Goal: Task Accomplishment & Management: Manage account settings

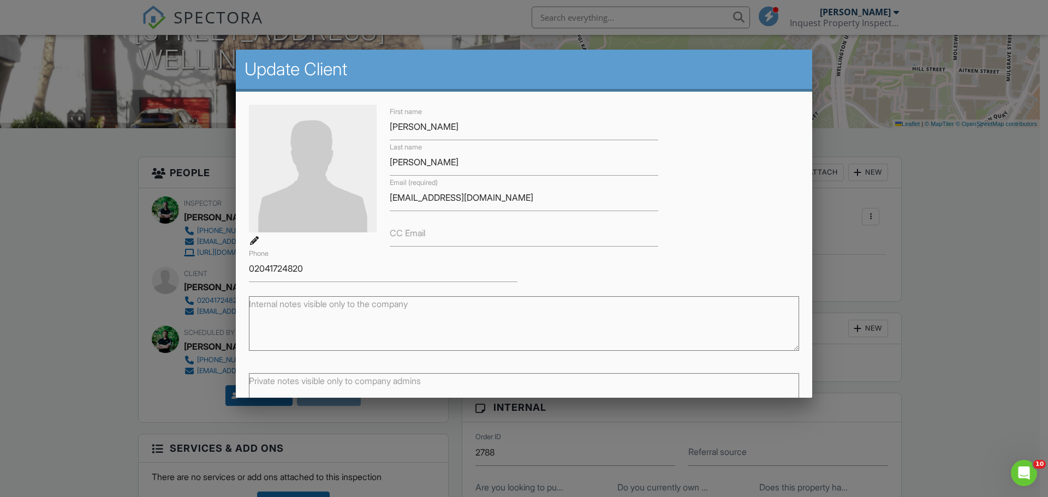
click at [0, 210] on div at bounding box center [524, 256] width 1048 height 622
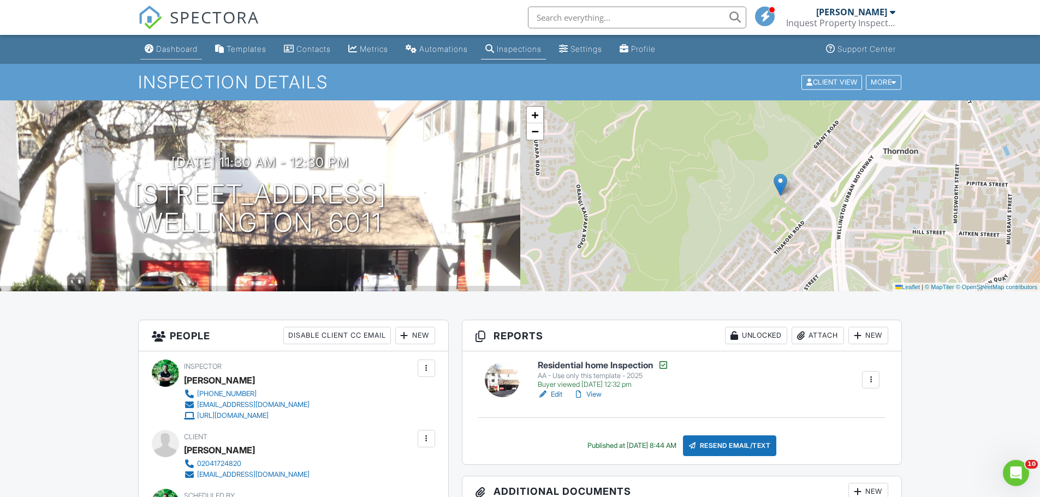
click at [166, 57] on link "Dashboard" at bounding box center [171, 49] width 62 height 20
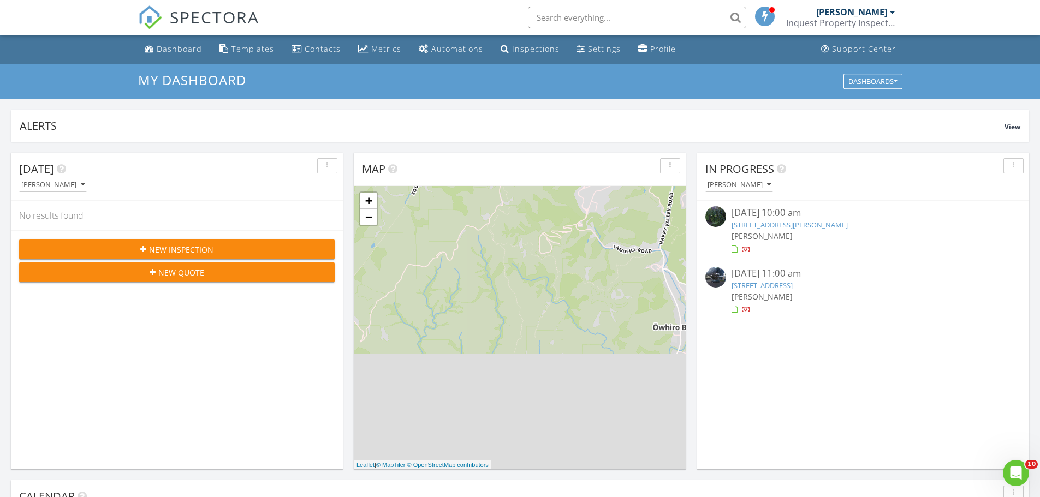
click at [284, 253] on div "New Inspection" at bounding box center [177, 249] width 298 height 11
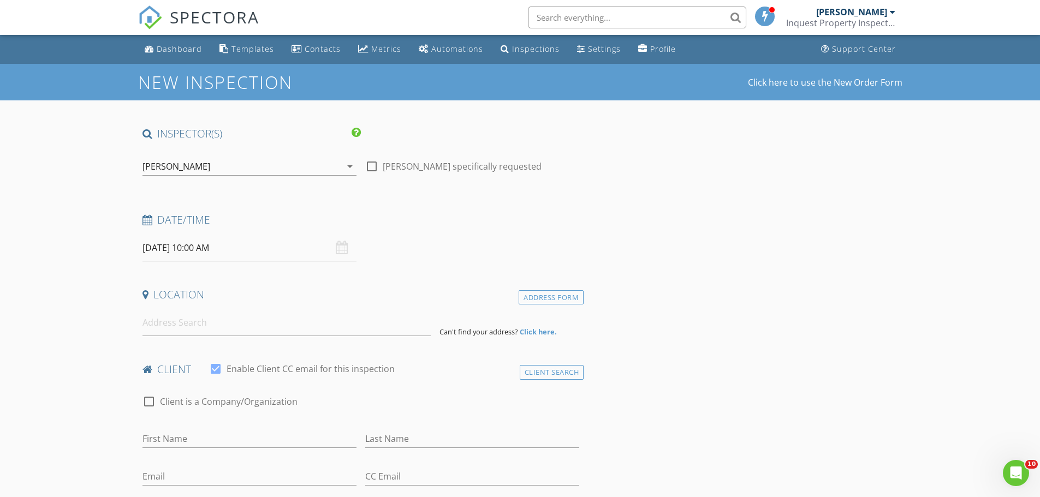
click at [185, 171] on div "[PERSON_NAME]" at bounding box center [177, 167] width 68 height 10
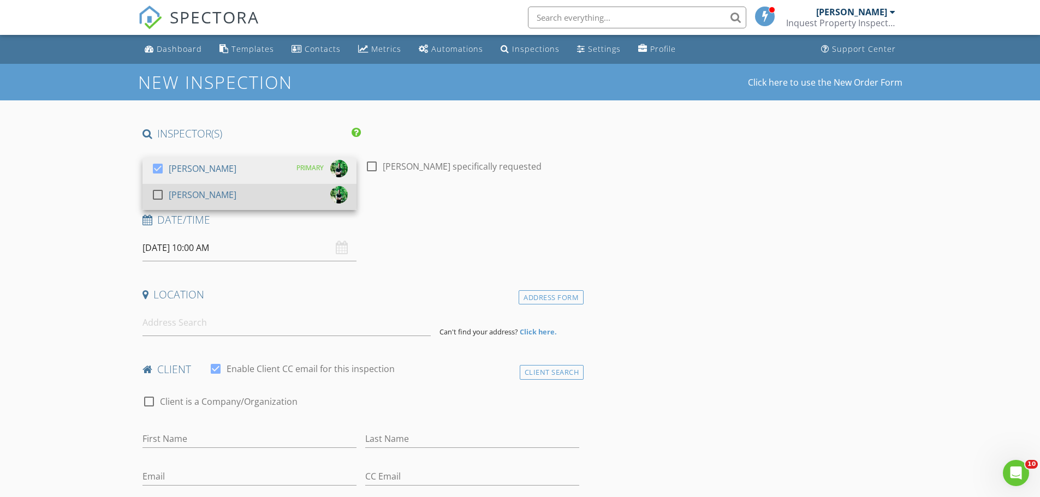
click at [193, 196] on div "[PERSON_NAME]" at bounding box center [203, 194] width 68 height 17
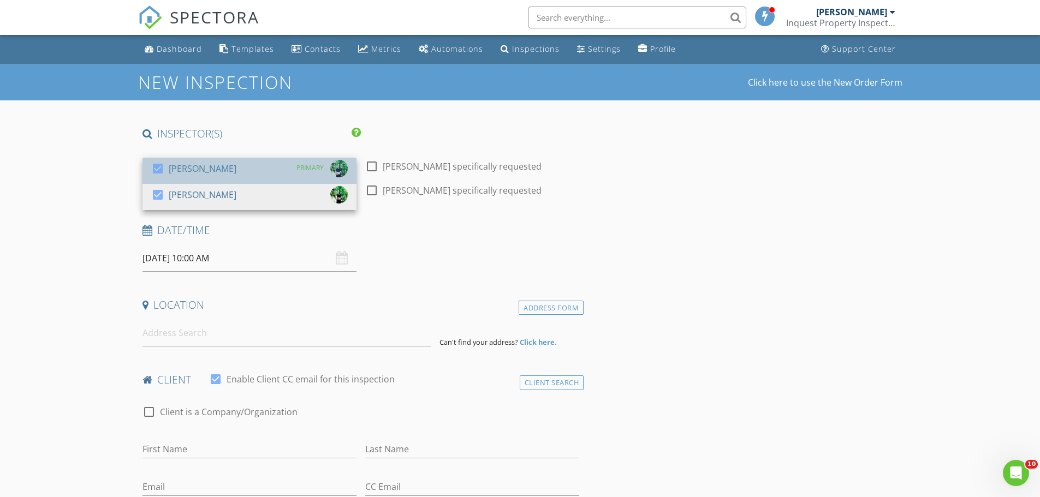
click at [196, 166] on div "[PERSON_NAME]" at bounding box center [203, 168] width 68 height 17
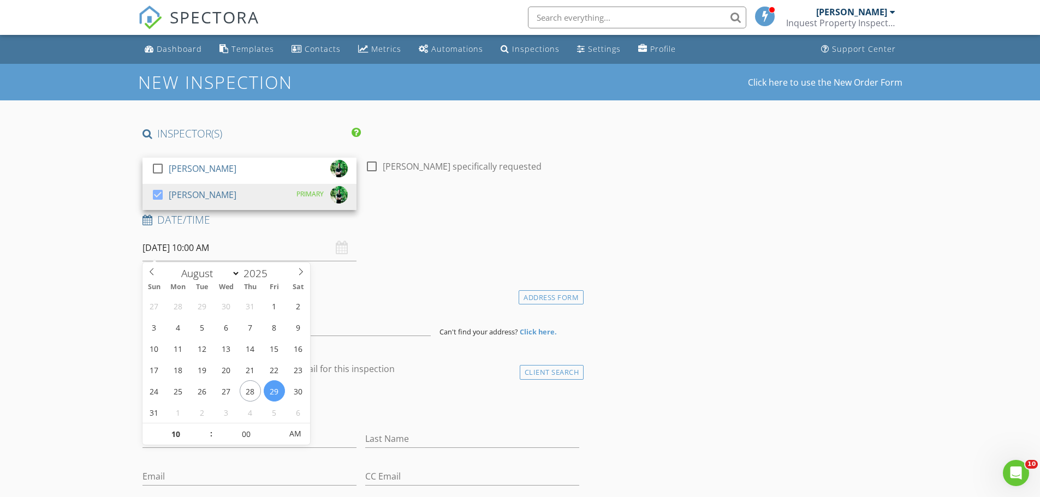
click at [193, 242] on input "29/08/2025 10:00 AM" at bounding box center [250, 248] width 214 height 27
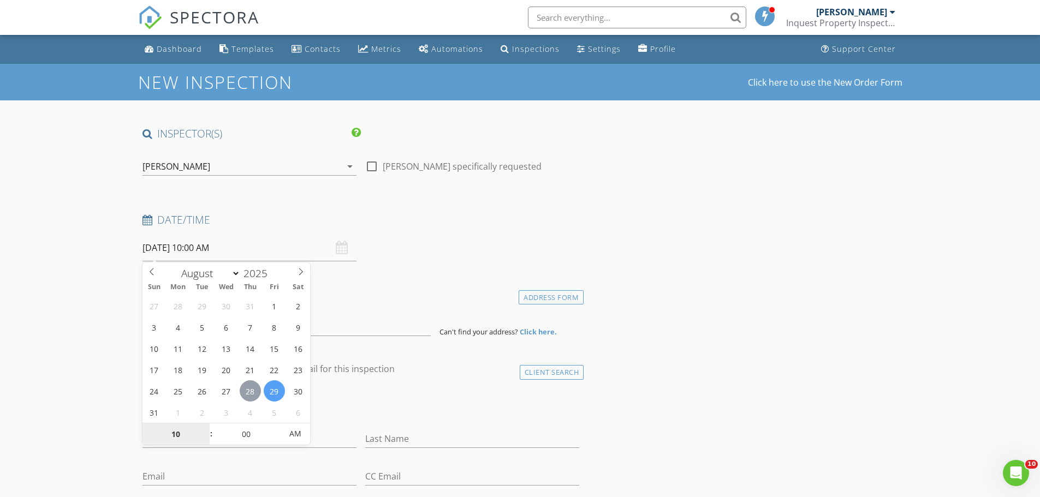
type input "28/08/2025 10:00 AM"
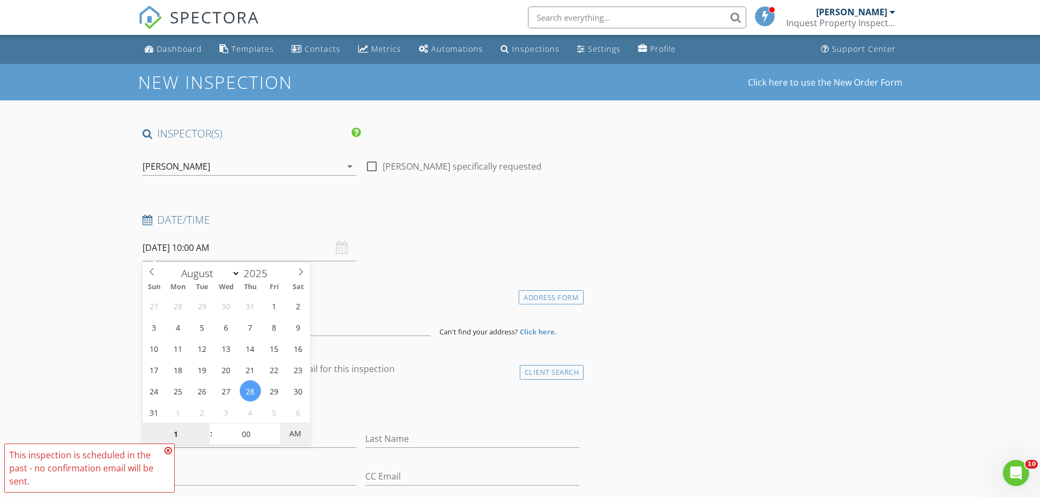
type input "01"
type input "28/08/2025 1:00 PM"
click at [293, 436] on span "AM" at bounding box center [295, 434] width 30 height 22
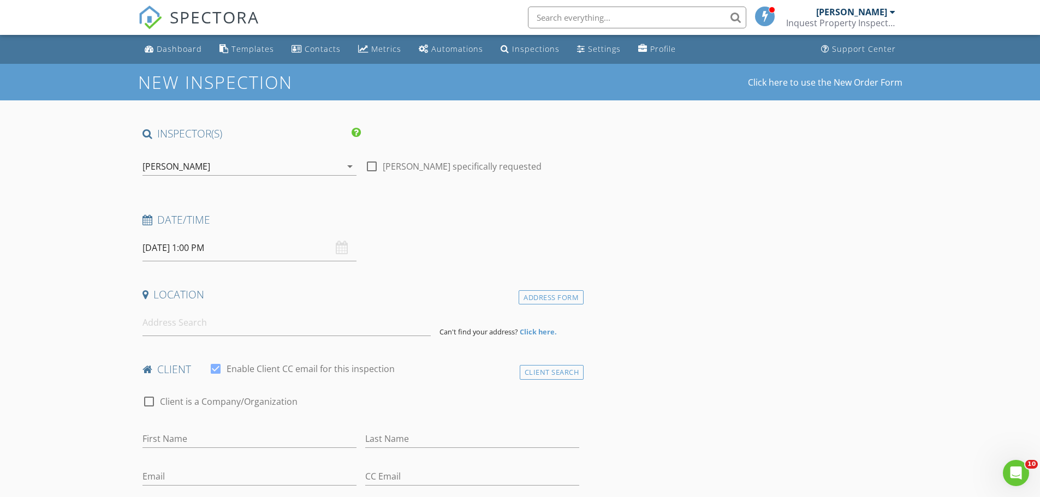
click at [171, 334] on input at bounding box center [287, 323] width 288 height 27
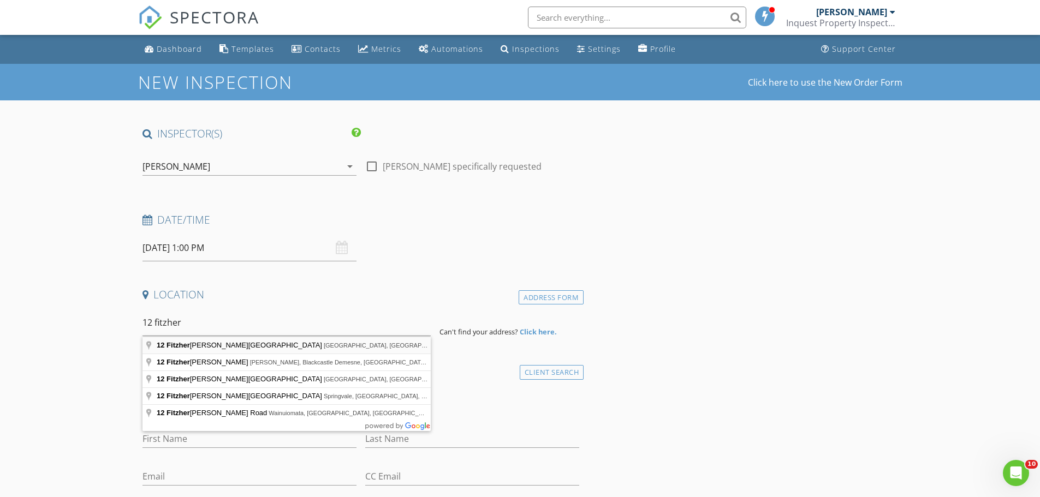
type input "12 Fitzherbert Street, Alicetown, Lower Hutt, New Zealand"
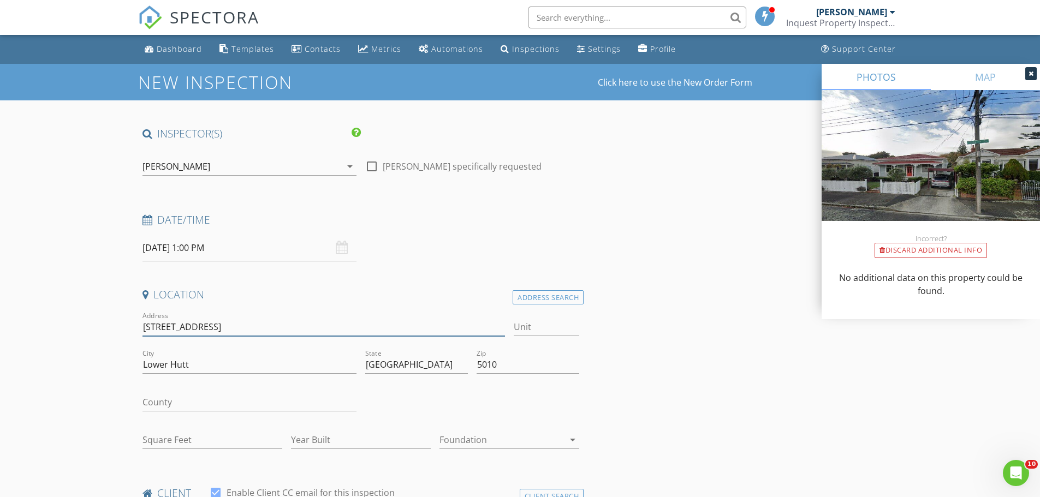
click at [270, 323] on input "12 Fitzherbert St" at bounding box center [324, 327] width 363 height 18
type input "12 Fitzherbert St, Alicetown"
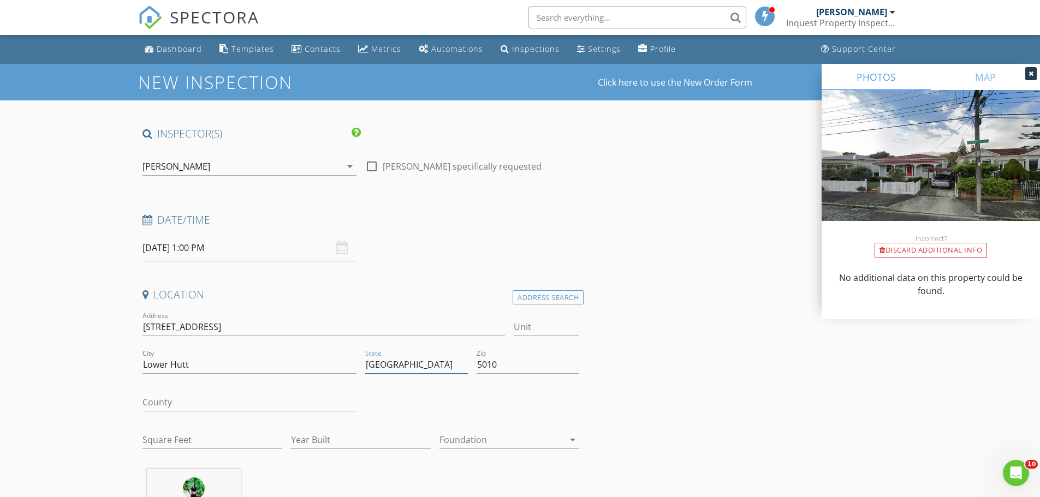
drag, startPoint x: 455, startPoint y: 364, endPoint x: 262, endPoint y: 355, distance: 193.5
click at [368, 363] on input "Wellington Region" at bounding box center [416, 365] width 103 height 18
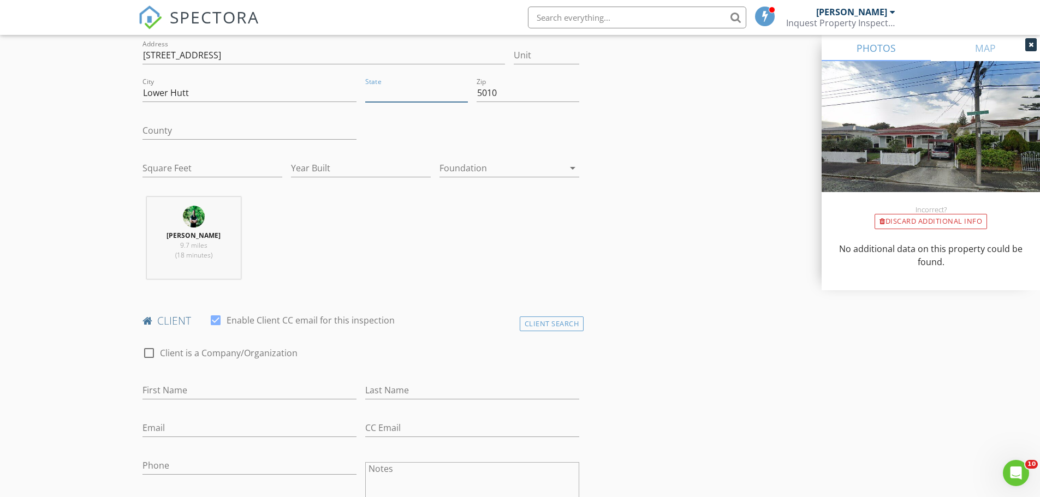
scroll to position [273, 0]
click at [184, 426] on input "Email" at bounding box center [250, 427] width 214 height 18
paste input "[PERSON_NAME][EMAIL_ADDRESS][PERSON_NAME][DOMAIN_NAME]"
type input "[PERSON_NAME][EMAIL_ADDRESS][PERSON_NAME][DOMAIN_NAME]"
click at [181, 380] on div "First Name" at bounding box center [250, 391] width 214 height 35
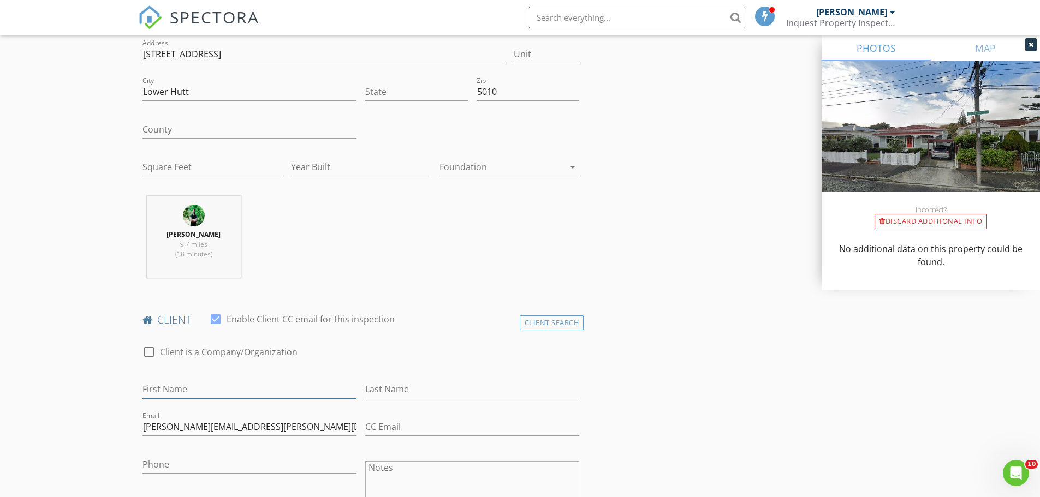
click at [182, 383] on input "First Name" at bounding box center [250, 390] width 214 height 18
type input "j"
type input "[PERSON_NAME]"
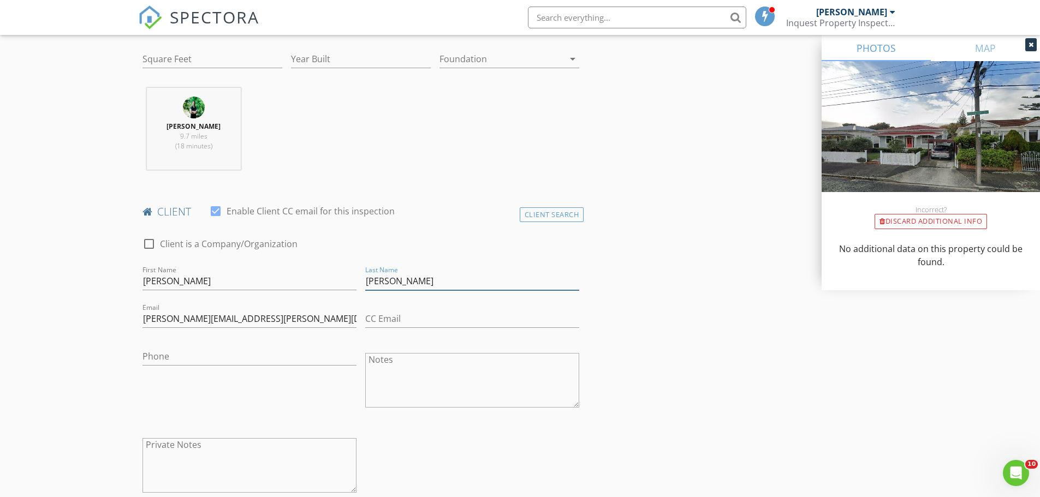
scroll to position [382, 0]
type input "[PERSON_NAME]"
click at [185, 354] on input "Phone" at bounding box center [250, 356] width 214 height 18
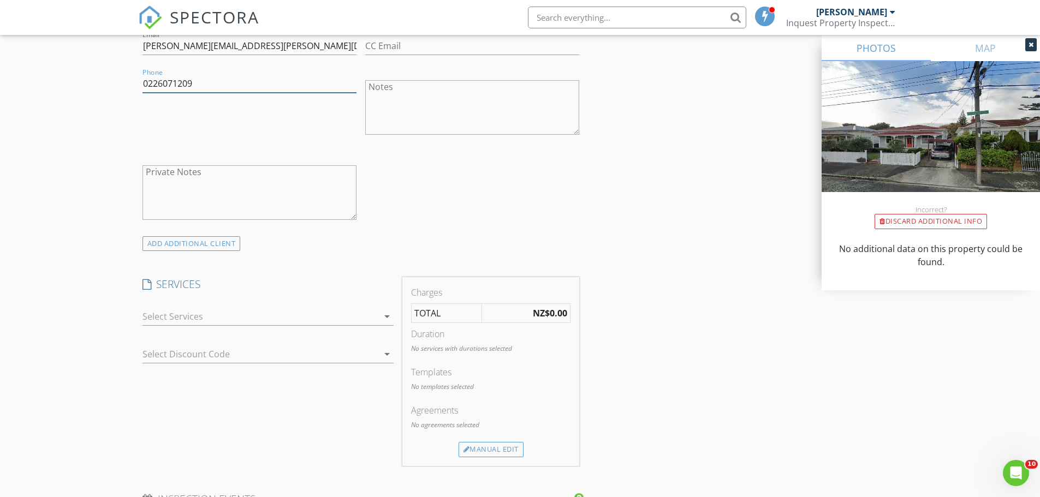
scroll to position [655, 0]
type input "0226071209"
click at [177, 315] on div at bounding box center [261, 315] width 236 height 17
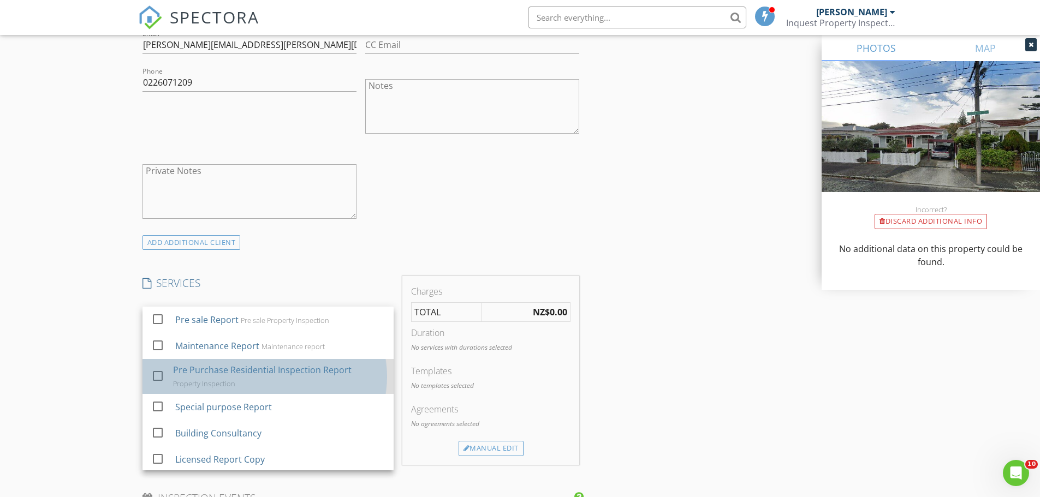
click at [193, 372] on div "Pre Purchase Residential Inspection Report" at bounding box center [262, 370] width 179 height 13
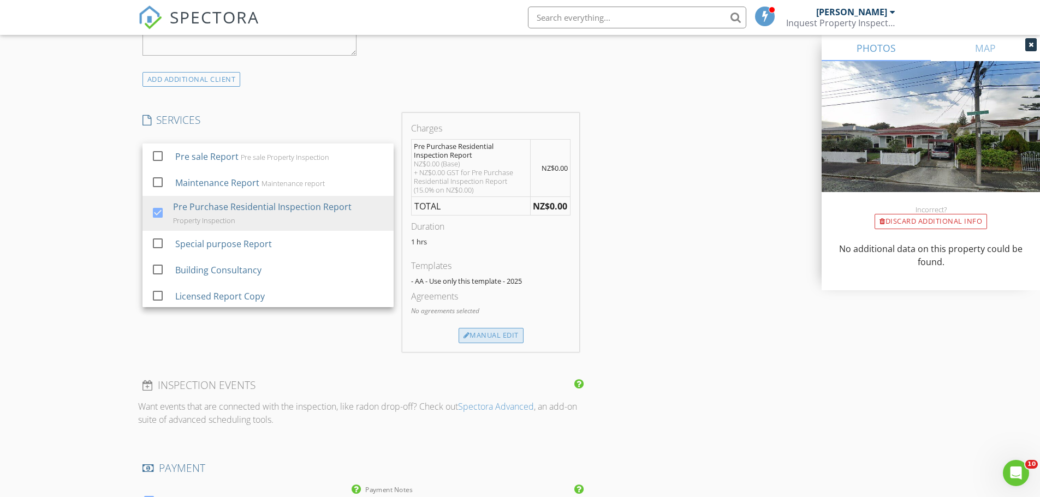
scroll to position [819, 0]
click at [494, 336] on div "Manual Edit" at bounding box center [491, 335] width 65 height 15
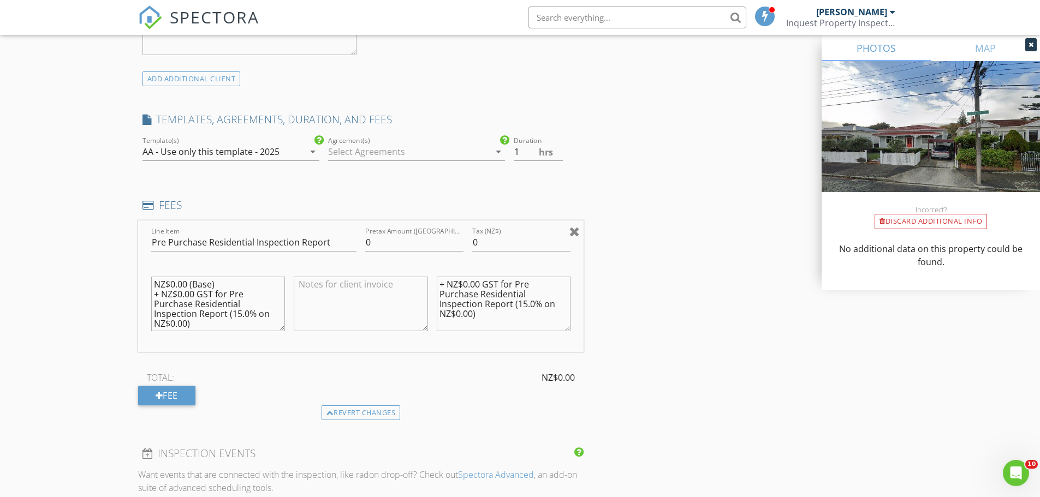
click at [576, 234] on div at bounding box center [575, 231] width 10 height 13
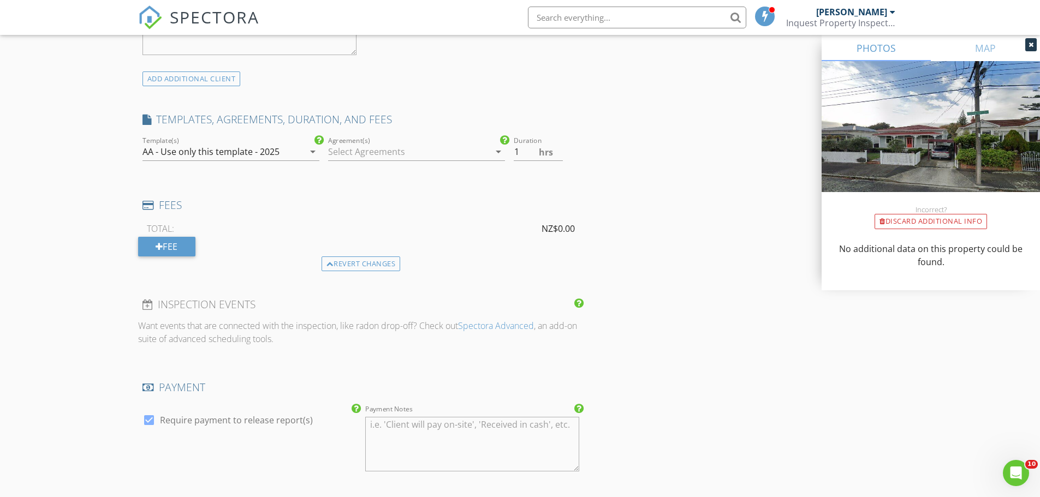
click at [357, 155] on div at bounding box center [409, 151] width 162 height 17
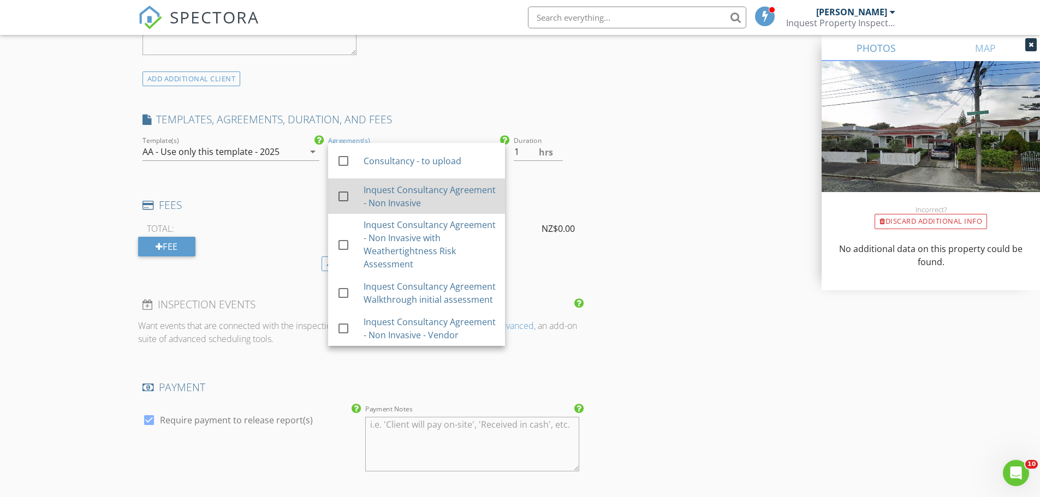
click at [370, 193] on div "Inquest Consultancy Agreement - Non Invasive" at bounding box center [429, 196] width 133 height 26
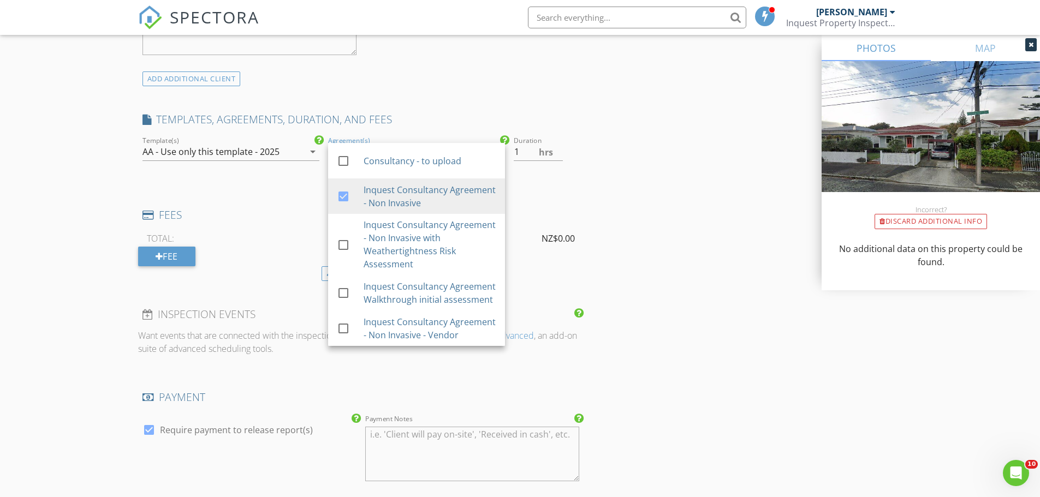
click at [95, 257] on div "New Inspection Click here to use the New Order Form INSPECTOR(S) check_box_outl…" at bounding box center [520, 212] width 1040 height 1935
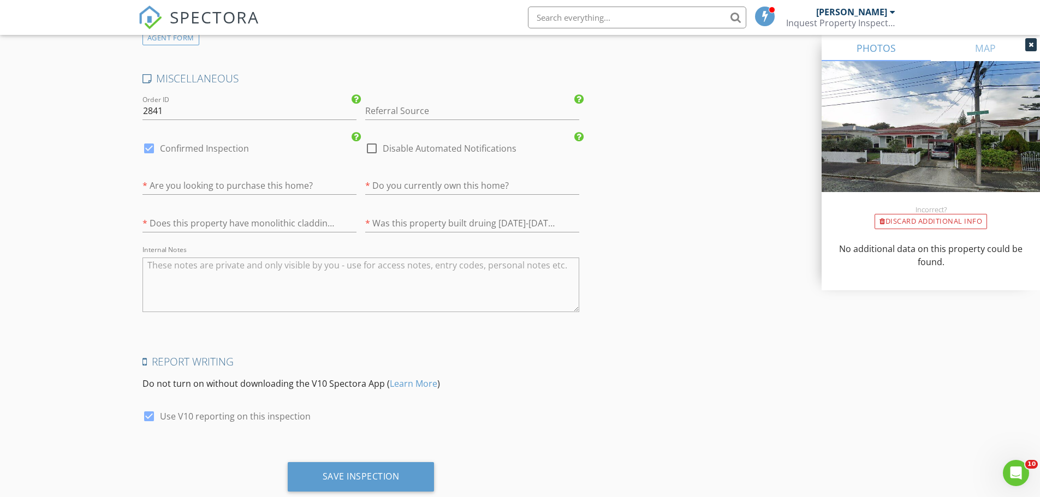
scroll to position [1474, 0]
click at [391, 148] on label "Disable Automated Notifications" at bounding box center [450, 147] width 134 height 11
checkbox input "true"
click at [240, 418] on label "Use V10 reporting on this inspection" at bounding box center [235, 415] width 151 height 11
checkbox input "false"
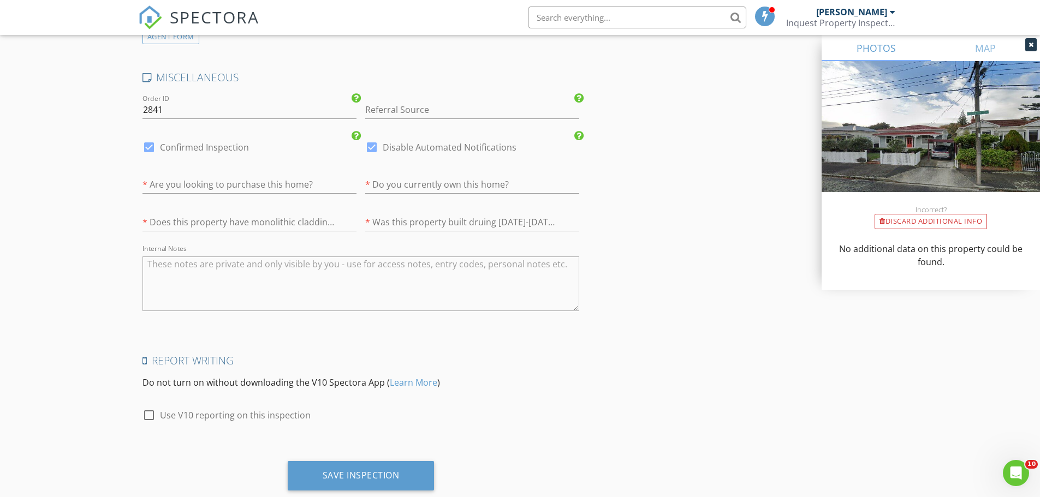
click at [261, 291] on textarea "Internal Notes" at bounding box center [361, 284] width 437 height 55
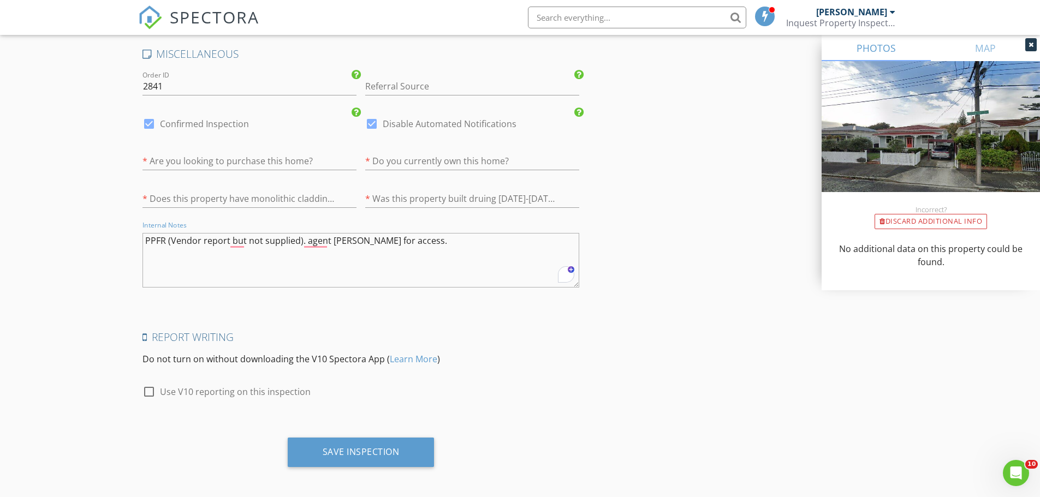
scroll to position [1502, 0]
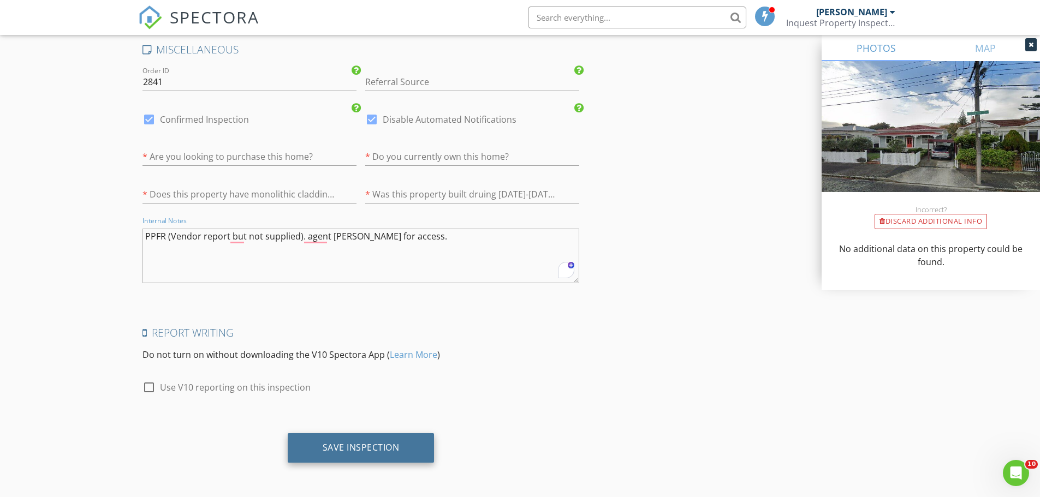
type textarea "PPFR (Vendor report but not supplied). agent [PERSON_NAME] for access."
click at [406, 443] on div "Save Inspection" at bounding box center [361, 448] width 147 height 29
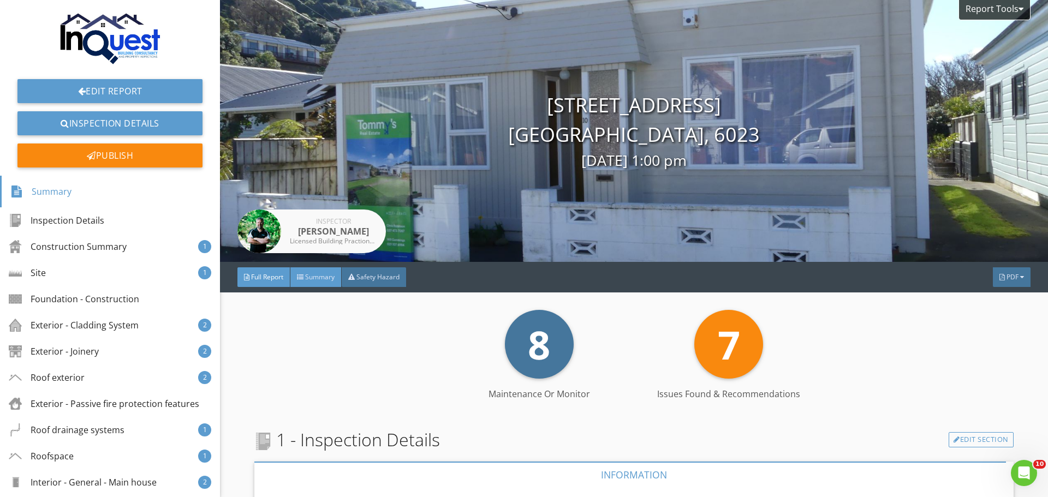
click at [333, 276] on span "Summary" at bounding box center [319, 276] width 29 height 9
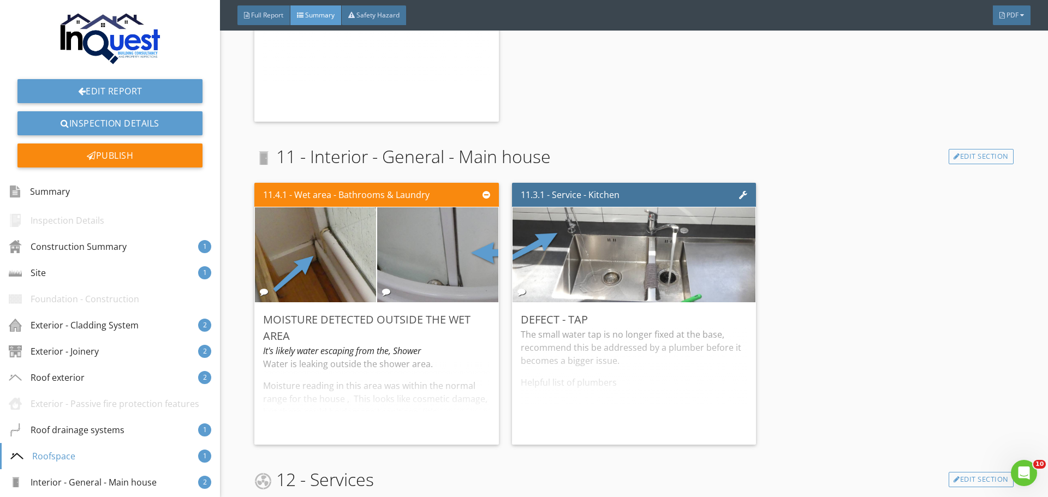
scroll to position [2400, 0]
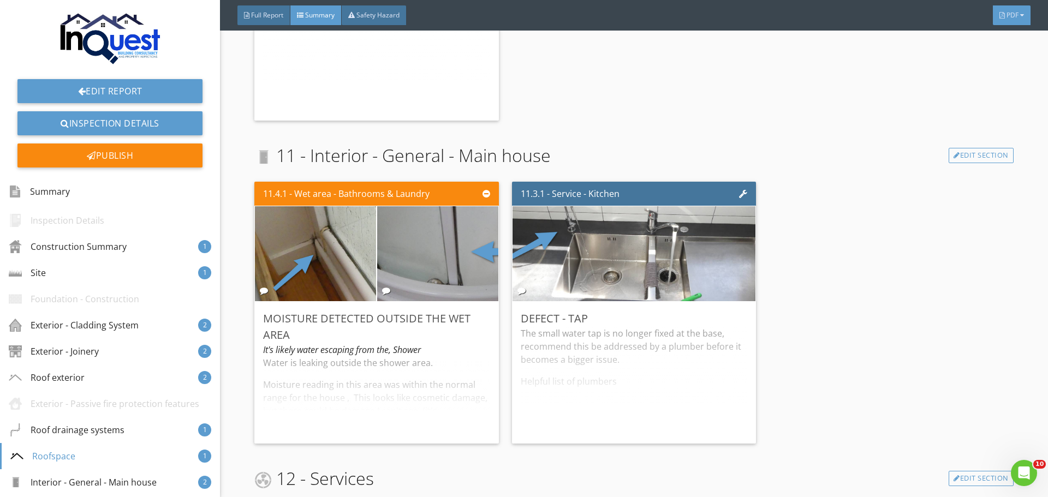
click at [1013, 23] on div "PDF" at bounding box center [1012, 15] width 38 height 20
click at [1007, 69] on div "Full Report" at bounding box center [998, 66] width 70 height 13
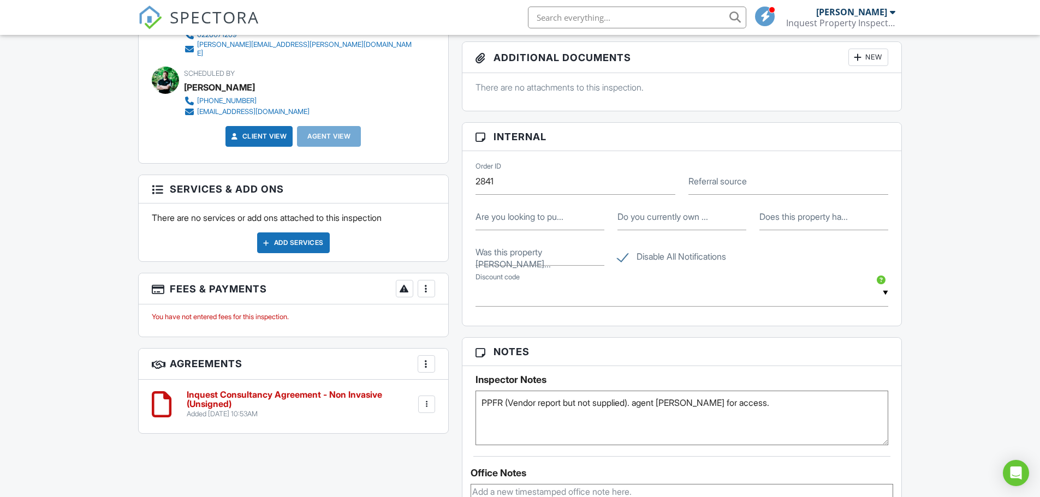
click at [426, 289] on div "More" at bounding box center [426, 288] width 17 height 17
click at [437, 317] on div at bounding box center [434, 322] width 11 height 11
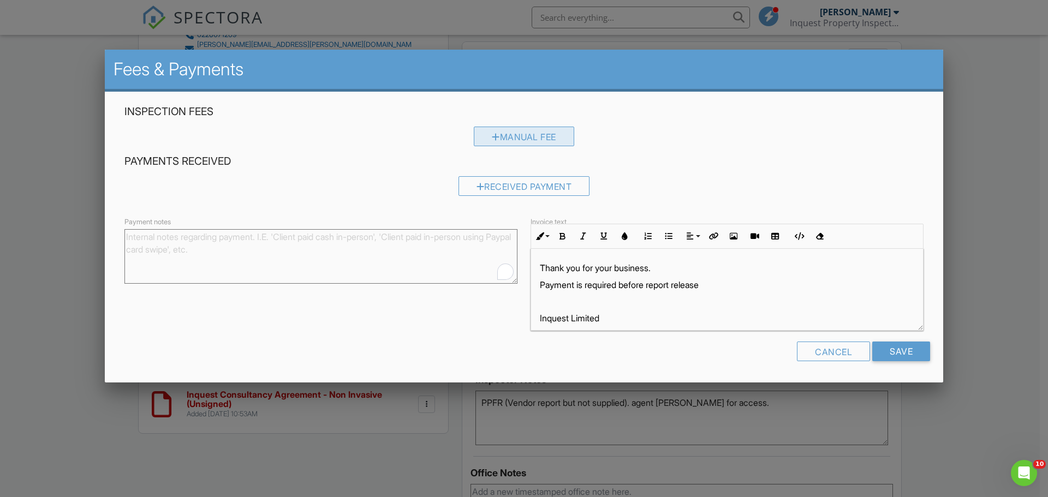
click at [533, 137] on div "Manual Fee" at bounding box center [524, 137] width 100 height 20
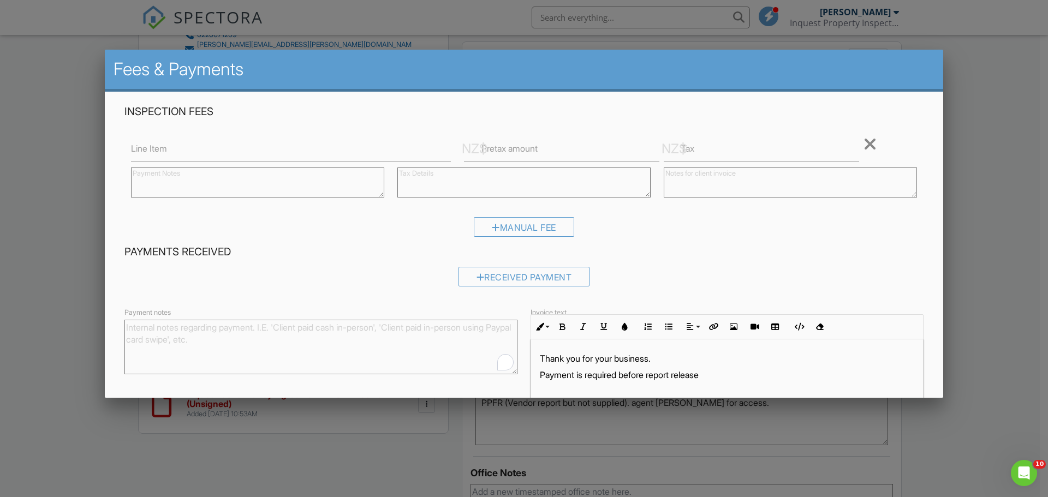
click at [281, 181] on textarea at bounding box center [257, 183] width 253 height 30
click at [272, 151] on input "Line Item" at bounding box center [291, 148] width 320 height 27
click at [272, 155] on input "Line Item" at bounding box center [291, 148] width 320 height 27
type input "p"
type input "Property Inspection"
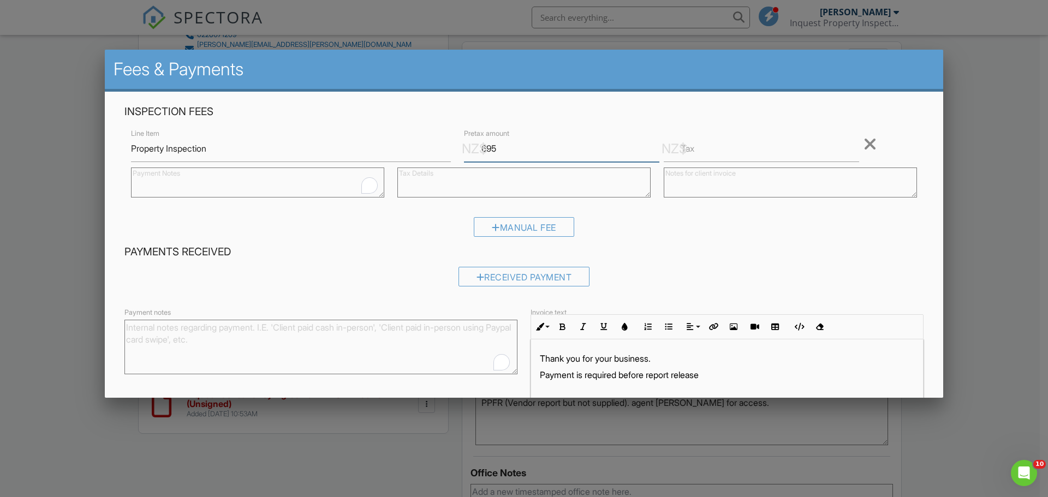
type input "695"
click at [693, 151] on input "Tax" at bounding box center [761, 148] width 195 height 27
paste input "104.25"
type input "104.25"
click at [693, 152] on input "104.25" at bounding box center [761, 148] width 195 height 27
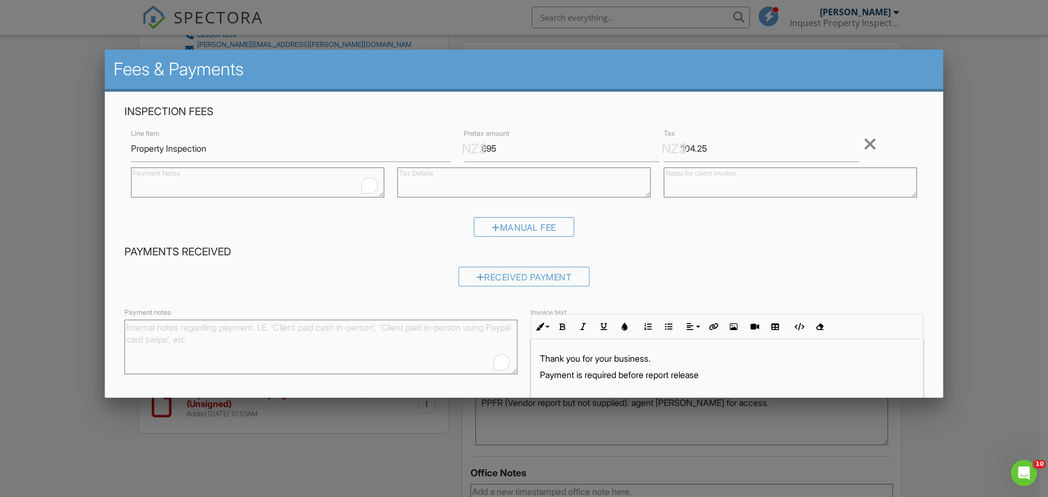
click at [677, 257] on h4 "Payments Received" at bounding box center [523, 252] width 799 height 14
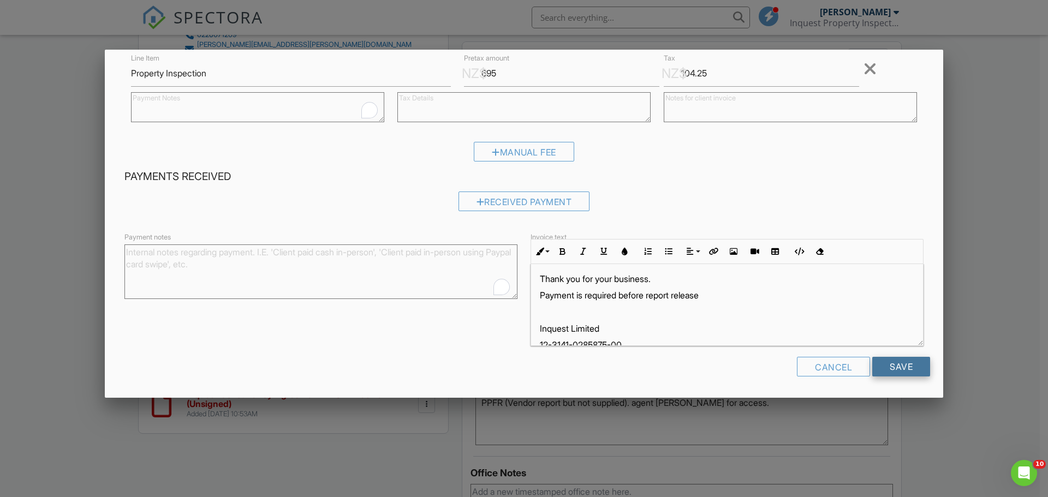
scroll to position [5, 0]
click at [897, 361] on input "Save" at bounding box center [902, 367] width 58 height 20
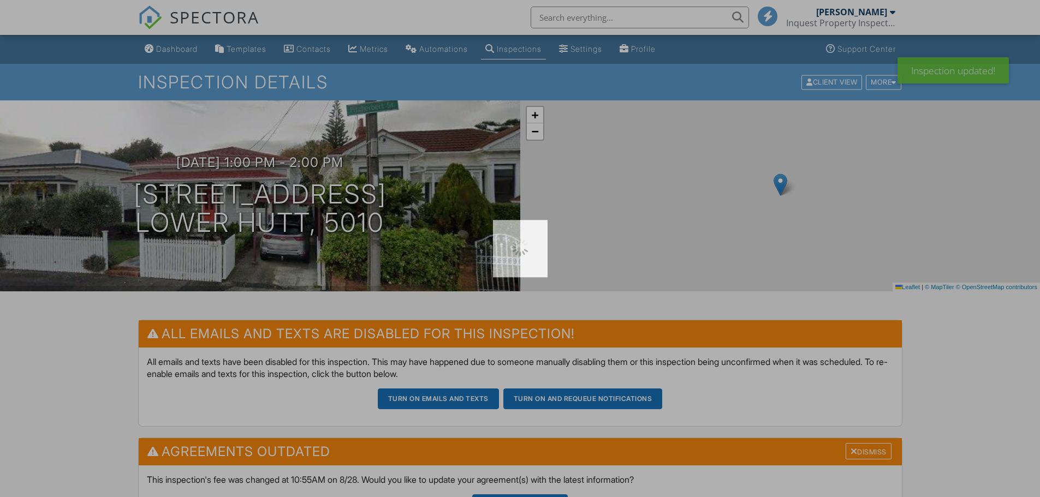
scroll to position [327, 0]
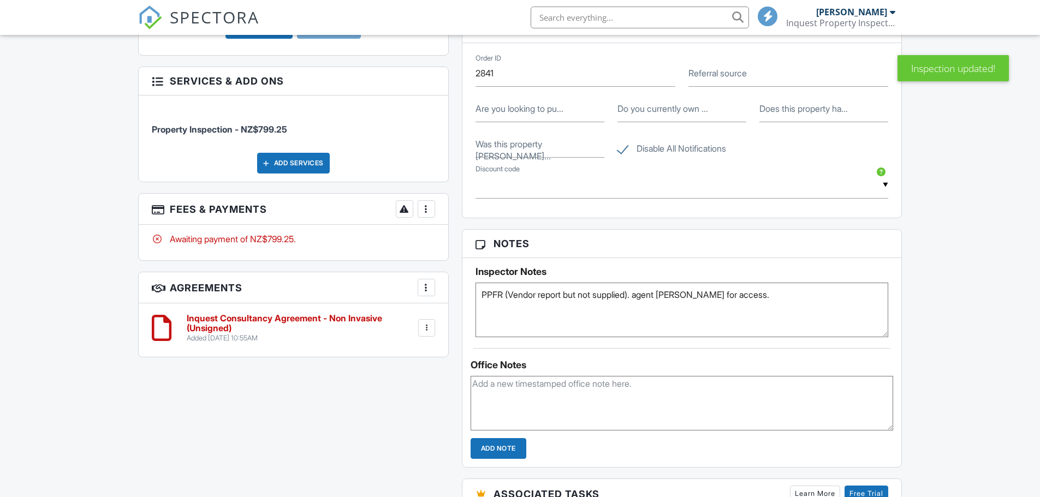
scroll to position [655, 0]
click at [229, 314] on h6 "Inquest Consultancy Agreement - Non Invasive (Unsigned)" at bounding box center [302, 323] width 230 height 19
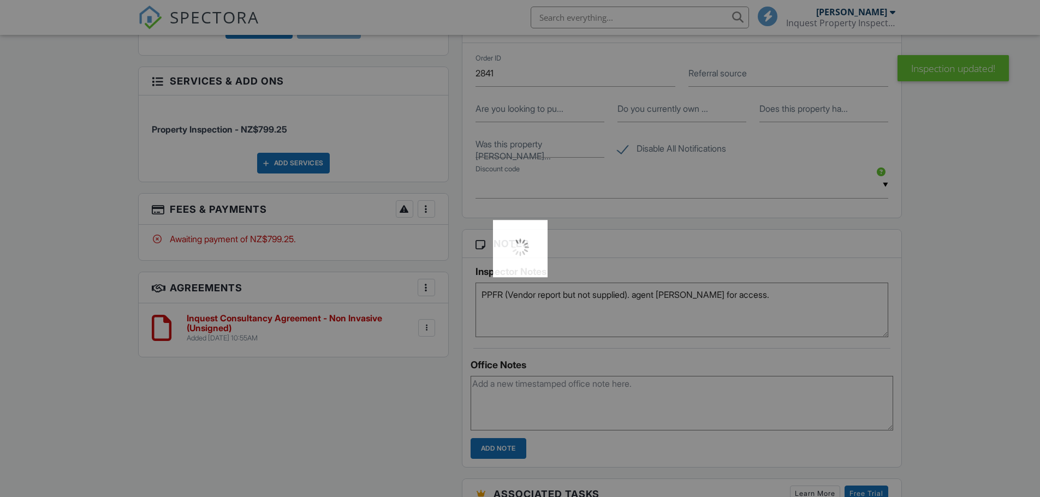
scroll to position [0, 0]
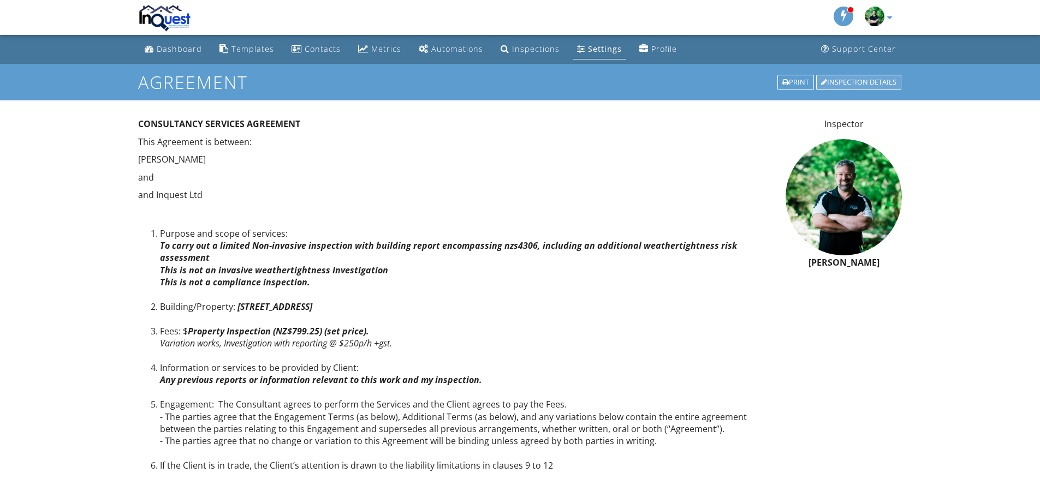
click at [852, 84] on div "Inspection Details" at bounding box center [858, 82] width 85 height 15
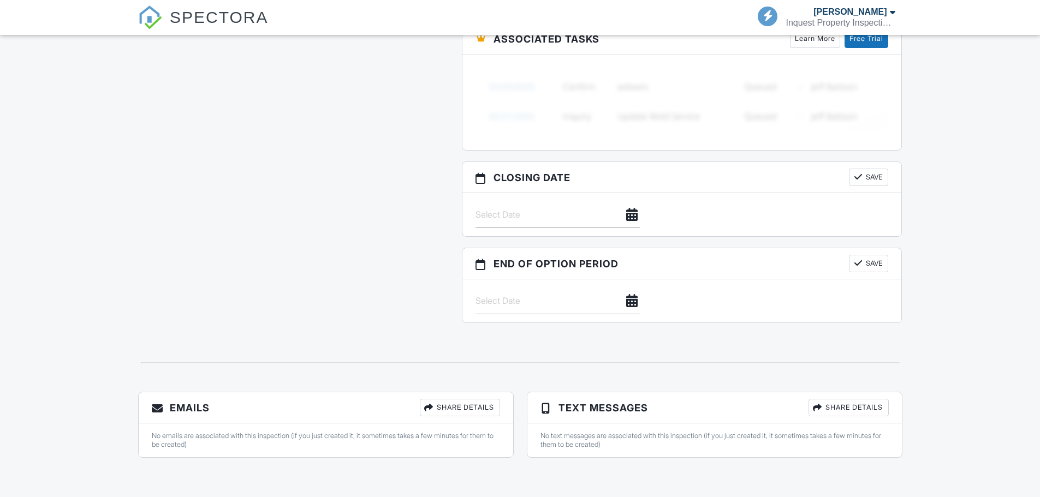
click at [435, 401] on div "Share Details" at bounding box center [460, 407] width 80 height 17
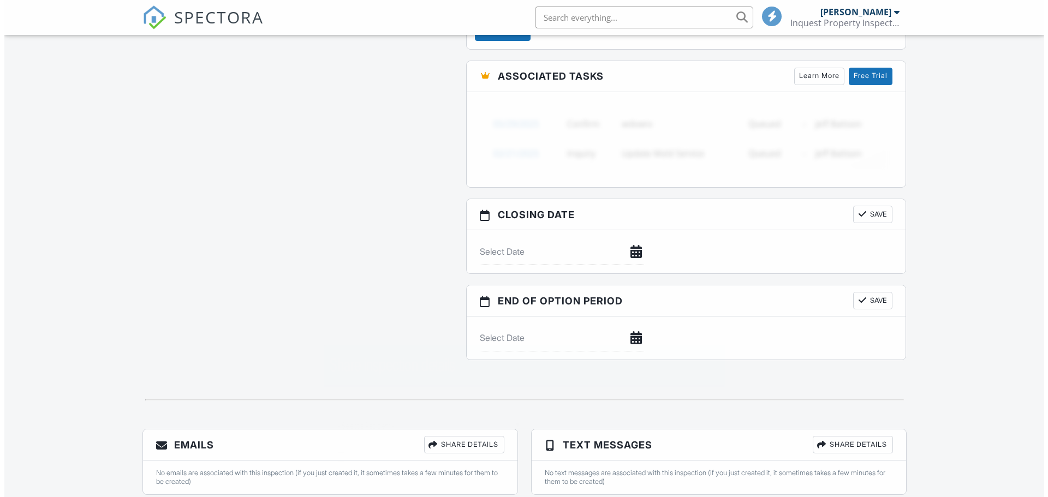
scroll to position [1111, 0]
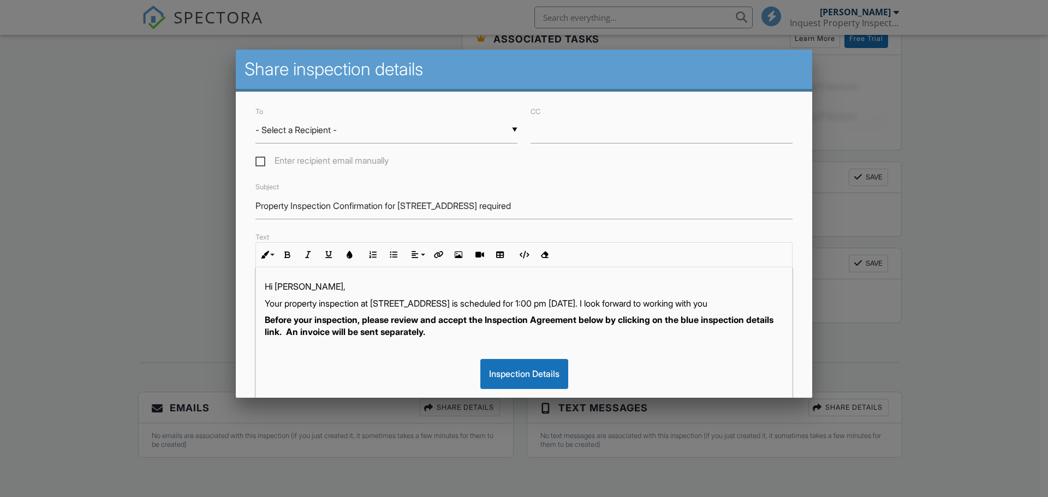
click at [330, 136] on input "- Select a Recipient -" at bounding box center [387, 130] width 262 height 27
click at [327, 130] on input "- Select a Recipient -" at bounding box center [387, 130] width 262 height 27
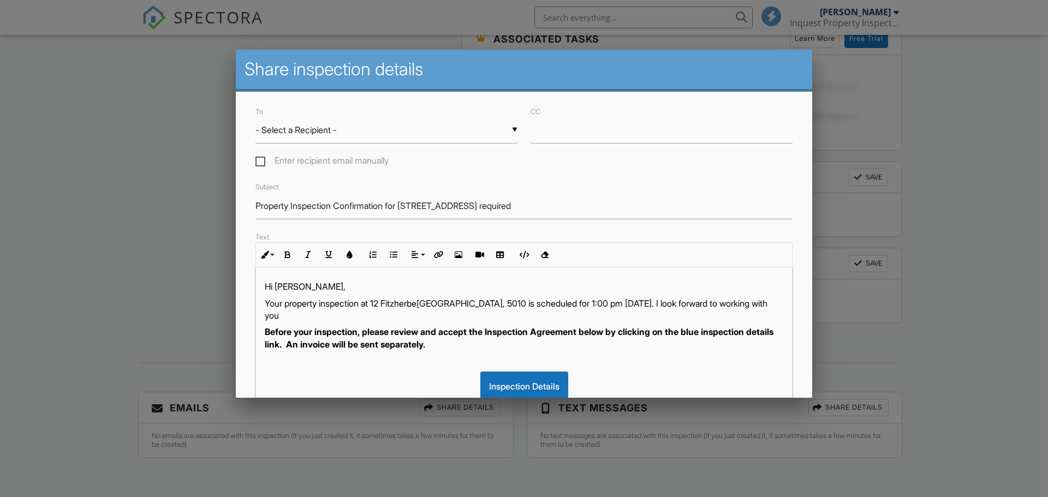
scroll to position [0, 0]
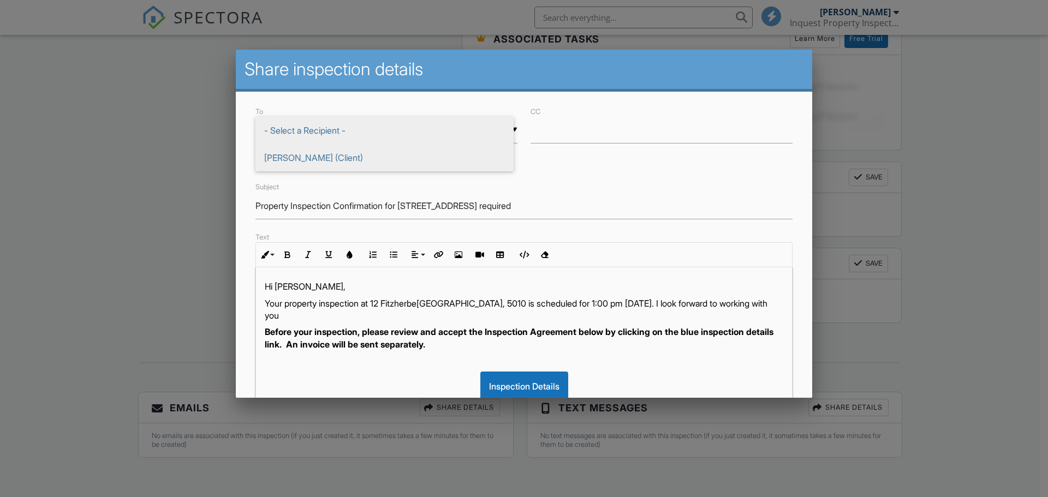
click at [319, 156] on span "John Mollo (Client)" at bounding box center [385, 157] width 258 height 27
type input "John Mollo (Client)"
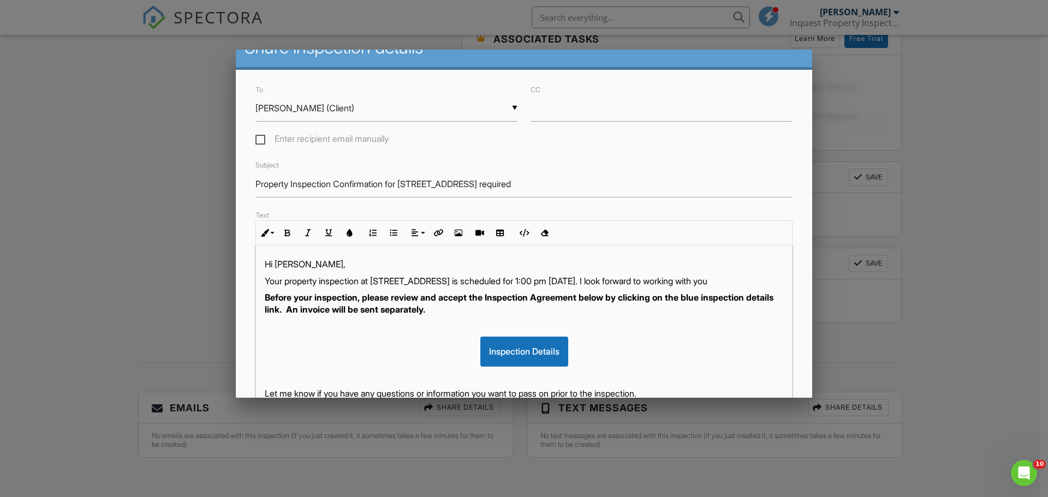
click at [460, 333] on p at bounding box center [524, 327] width 519 height 12
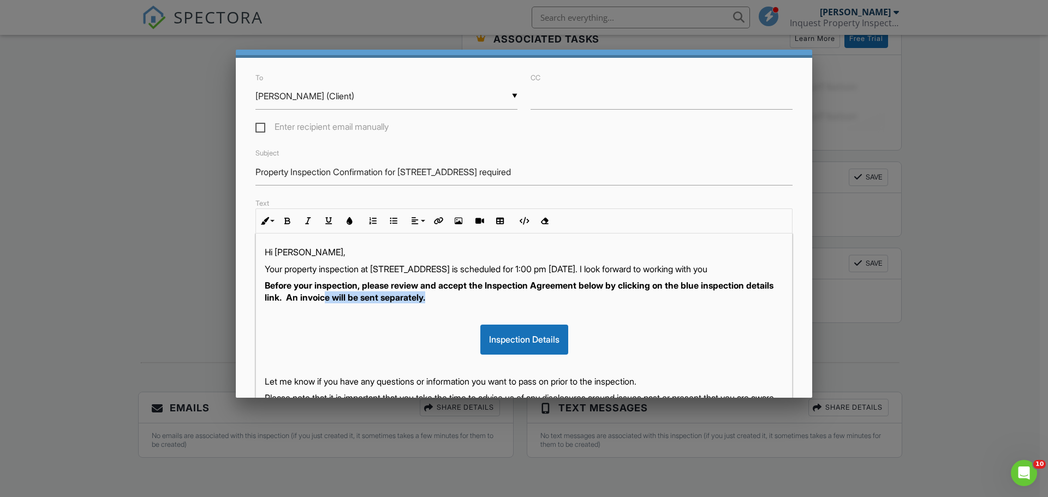
scroll to position [34, 0]
drag, startPoint x: 469, startPoint y: 315, endPoint x: 319, endPoint y: 310, distance: 149.7
click at [319, 304] on p "Before your inspection, please review and accept the Inspection Agreement below…" at bounding box center [524, 292] width 519 height 25
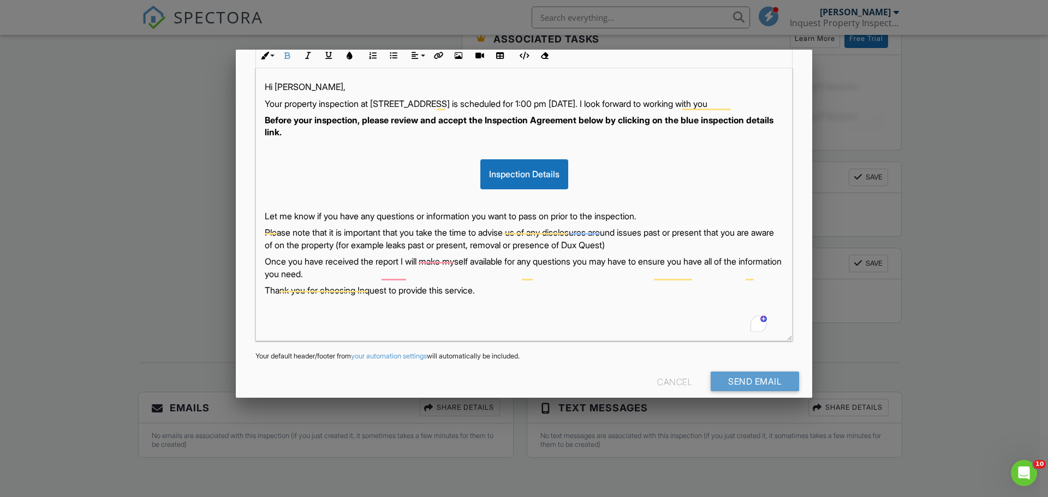
scroll to position [214, 0]
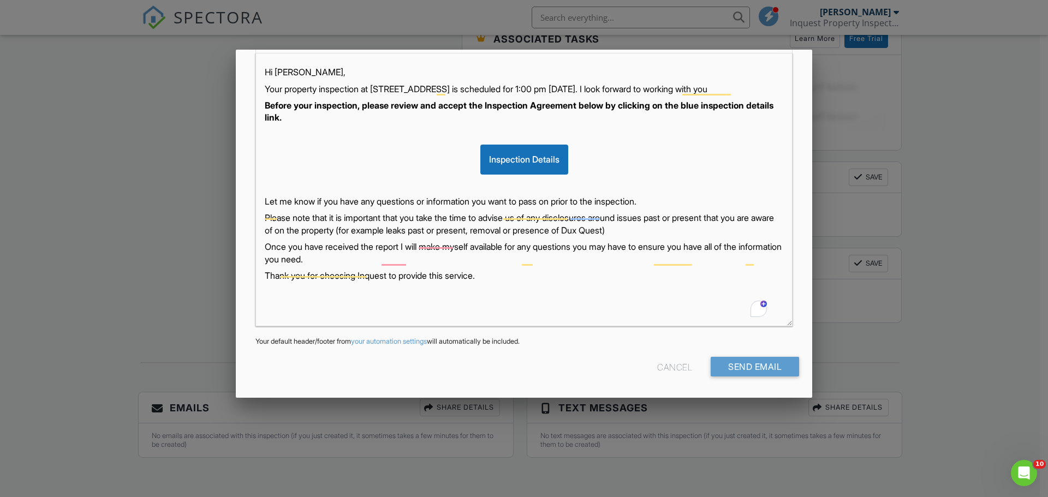
click at [704, 236] on p "Please note that it is important that you take the time to advise us of any dis…" at bounding box center [524, 224] width 519 height 25
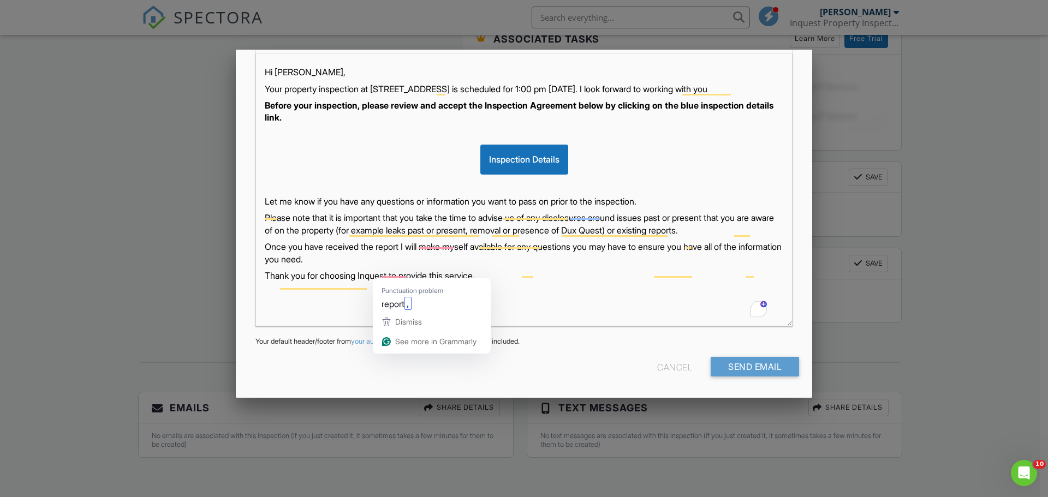
click at [537, 282] on p "Thank you for choosing Inquest to provide this service." at bounding box center [524, 276] width 519 height 12
click at [746, 369] on input "Send Email" at bounding box center [755, 367] width 88 height 20
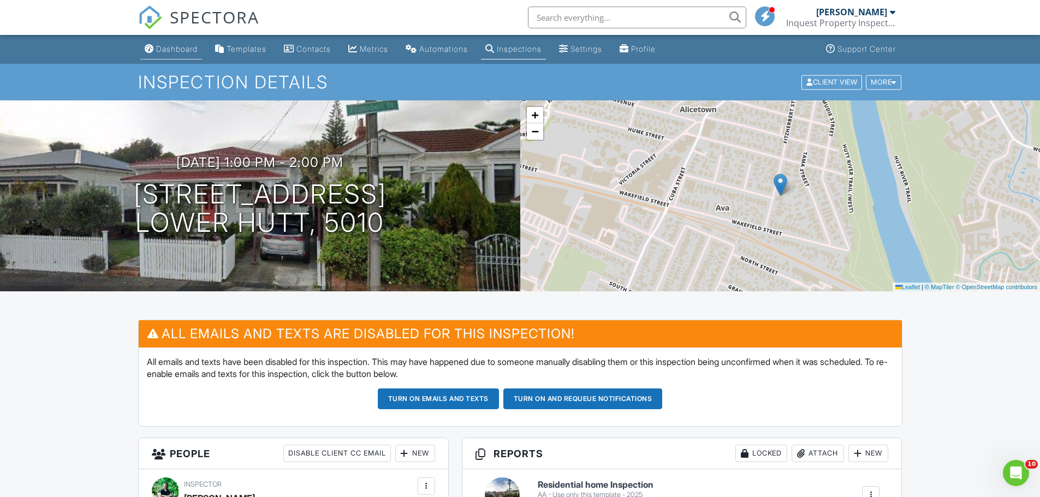
click at [181, 51] on div "Dashboard" at bounding box center [176, 48] width 41 height 9
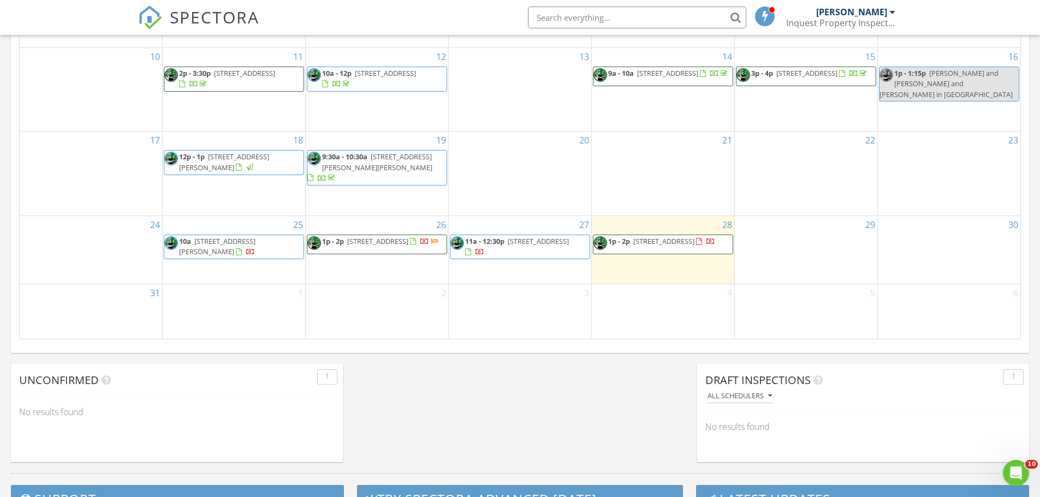
scroll to position [569, 0]
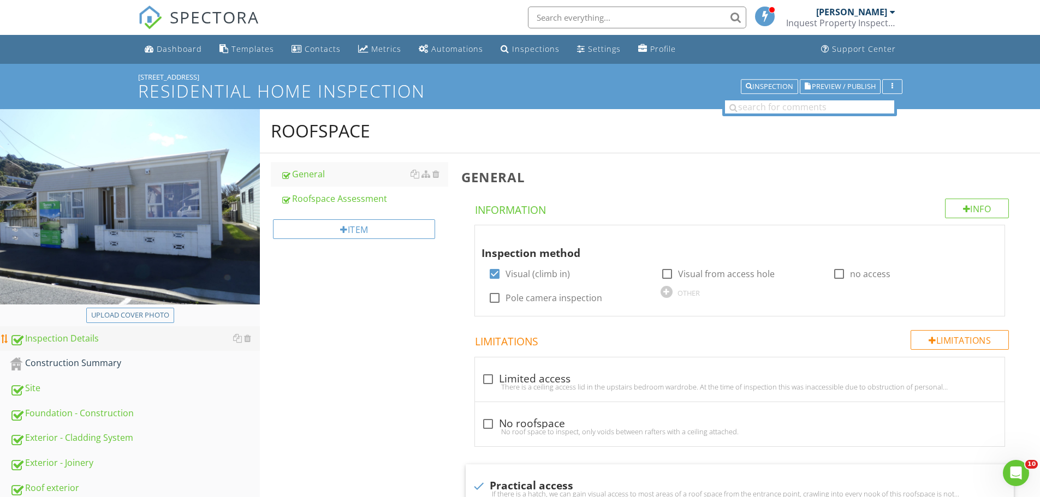
click at [100, 345] on div "Inspection Details" at bounding box center [135, 339] width 250 height 14
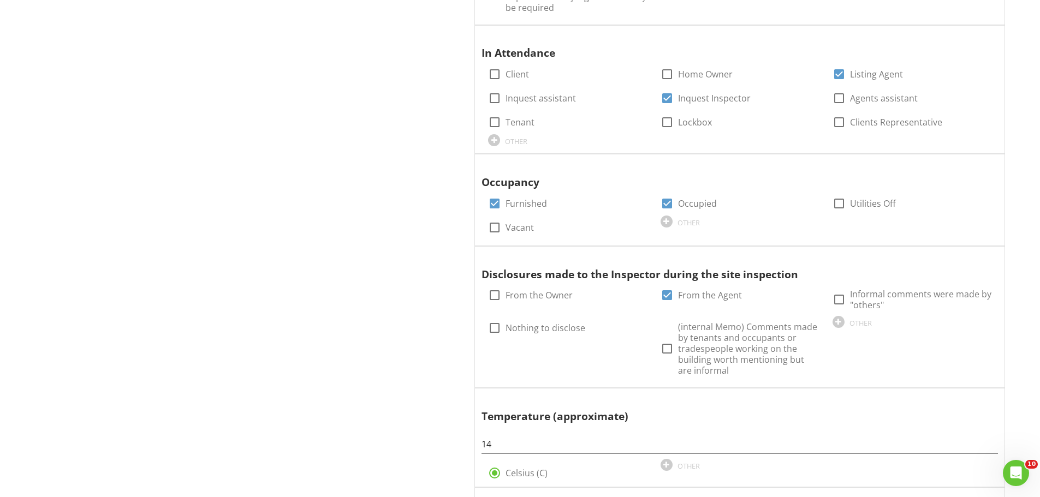
scroll to position [1637, 0]
click at [982, 250] on div at bounding box center [984, 255] width 13 height 11
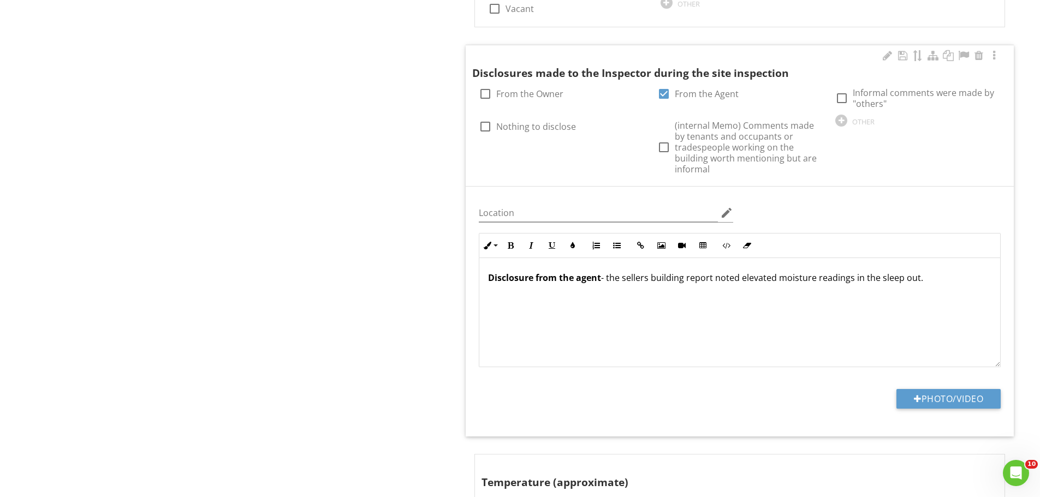
scroll to position [1855, 0]
drag, startPoint x: 601, startPoint y: 268, endPoint x: 484, endPoint y: 270, distance: 116.9
click at [484, 270] on div "Disclosure from the agent - the sellers building report noted elevated moisture…" at bounding box center [739, 311] width 521 height 109
click at [928, 270] on p "Disclosure from the agent - the sellers building report noted elevated moisture…" at bounding box center [739, 276] width 503 height 13
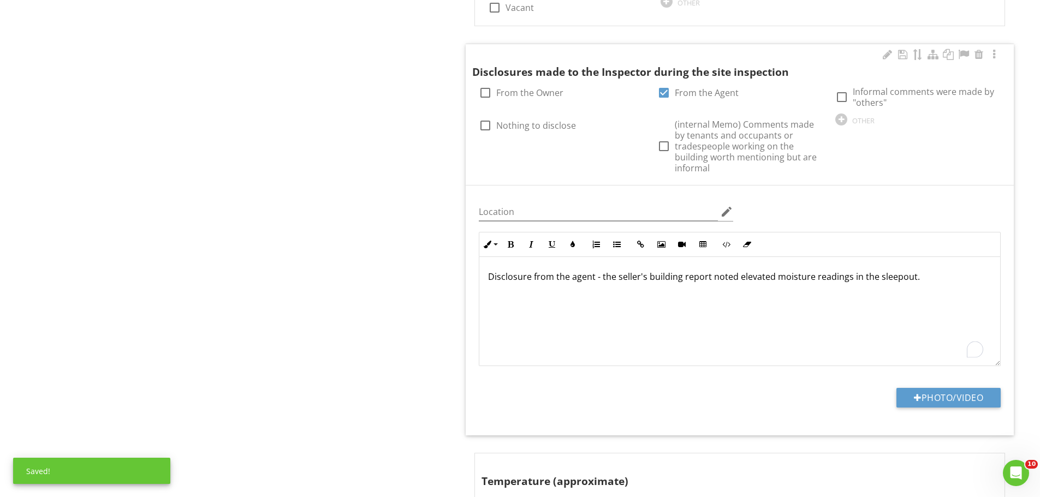
click at [933, 270] on p "Disclosure from the agent - the seller's building report noted elevated moistur…" at bounding box center [739, 276] width 503 height 13
click at [917, 270] on p "Disclosure from the agent - the seller's building report noted elevated moistur…" at bounding box center [739, 283] width 503 height 26
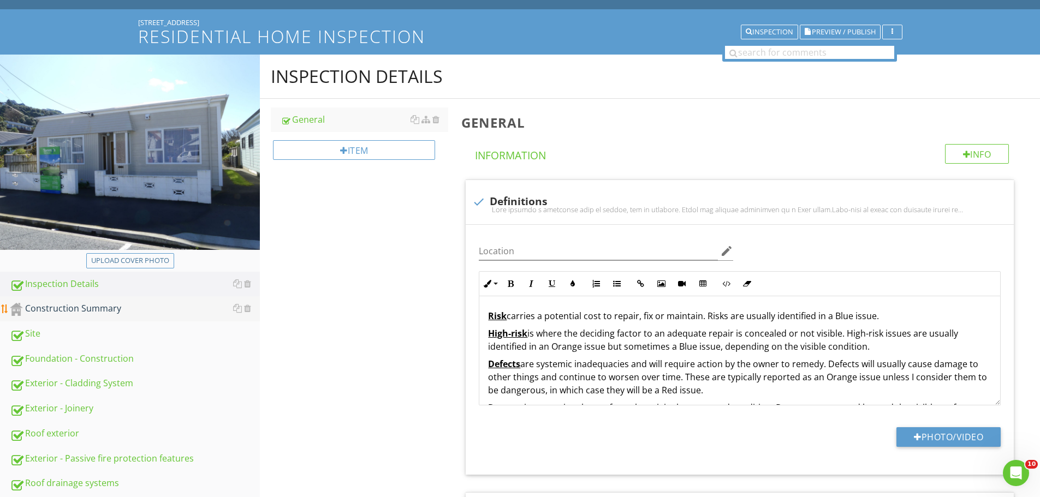
scroll to position [54, 0]
click at [97, 304] on div "Construction Summary" at bounding box center [135, 309] width 250 height 14
type textarea "<p>For a full list of building elements, please visit<a href="[URL][DOMAIN_NAME…"
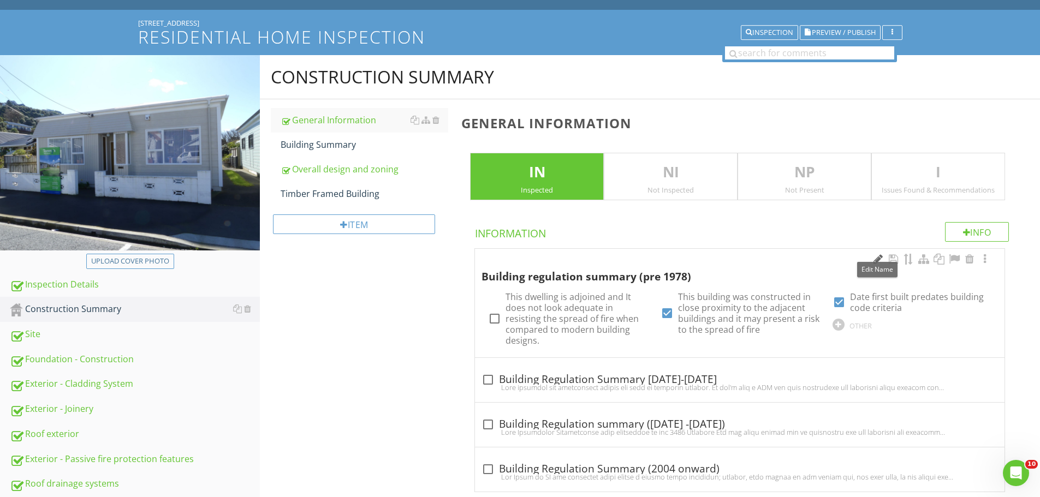
click at [874, 260] on div at bounding box center [877, 259] width 13 height 11
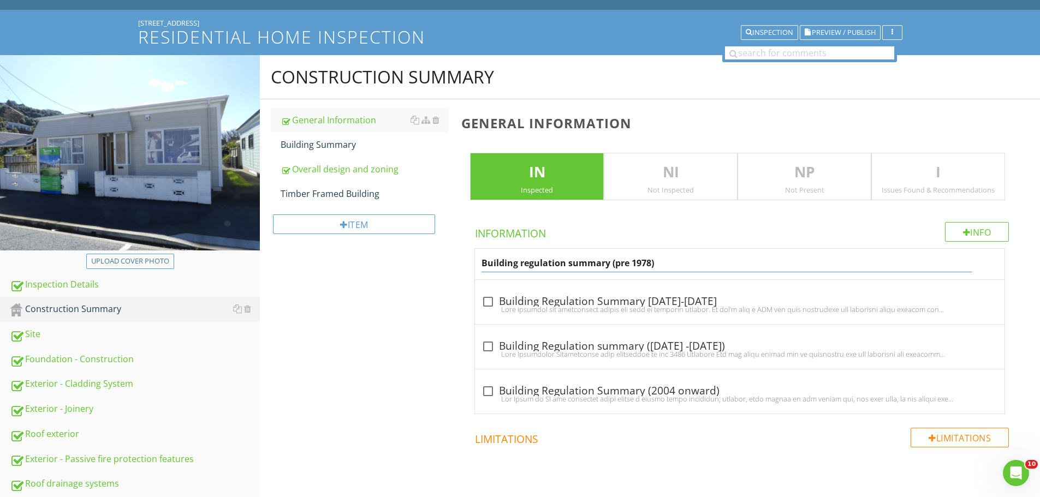
drag, startPoint x: 653, startPoint y: 263, endPoint x: 612, endPoint y: 263, distance: 41.0
click at [612, 263] on input "Building regulation summary (pre 1978)" at bounding box center [727, 263] width 490 height 18
type input "Building regulation summary"
click at [316, 149] on div "Building Summary" at bounding box center [365, 144] width 168 height 13
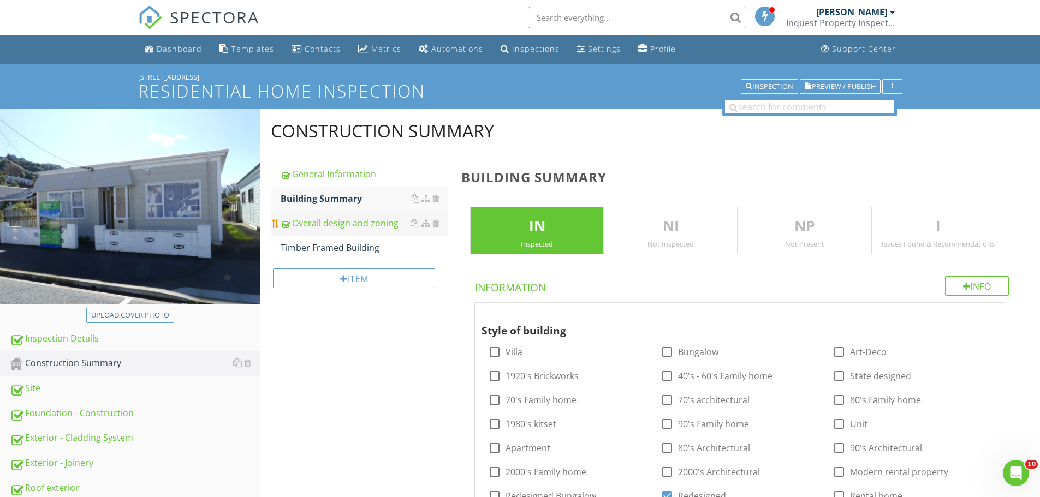
click at [360, 220] on div "Overall design and zoning" at bounding box center [365, 223] width 168 height 13
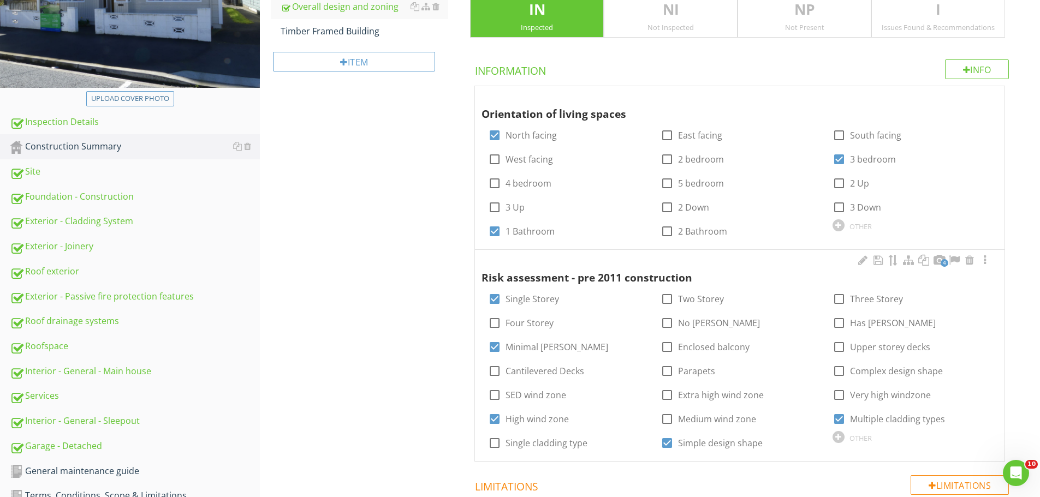
scroll to position [218, 0]
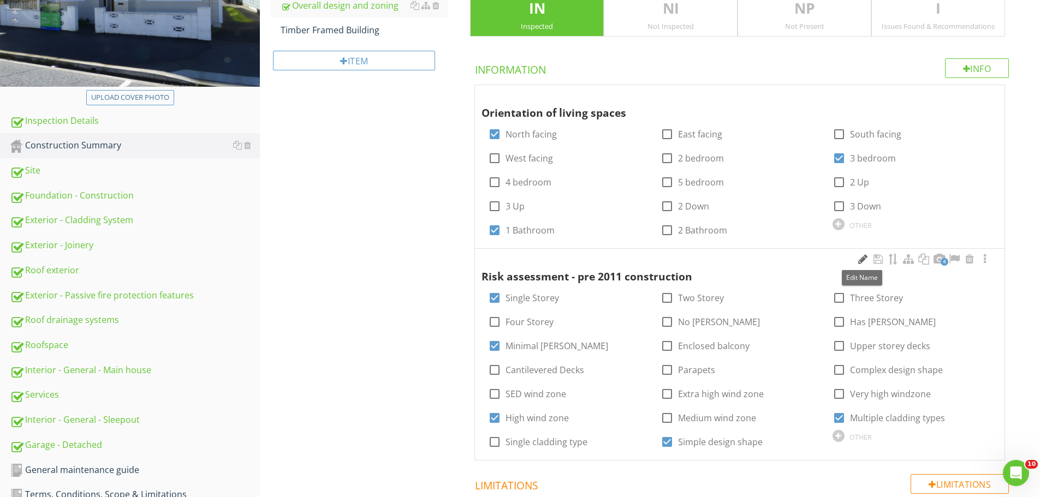
click at [859, 258] on div at bounding box center [862, 259] width 13 height 11
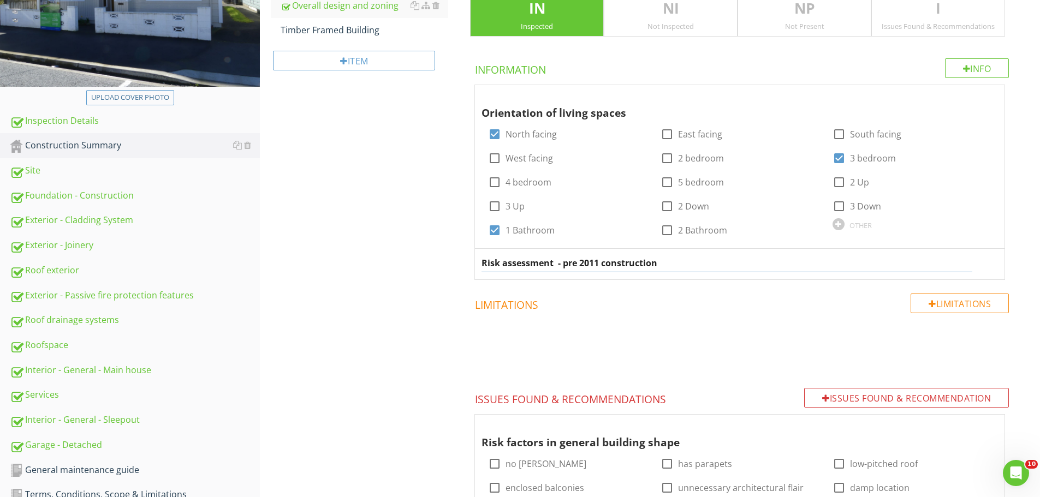
drag, startPoint x: 687, startPoint y: 264, endPoint x: 554, endPoint y: 263, distance: 132.7
click at [554, 263] on input "Risk assessment - pre 2011 construction" at bounding box center [727, 263] width 490 height 18
type input "Risk assessment"
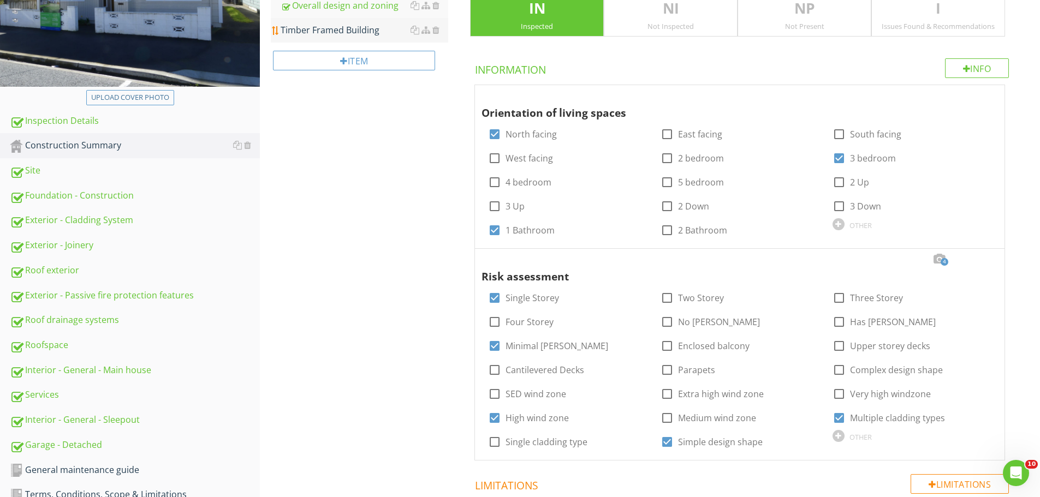
click at [360, 36] on div "Timber Framed Building" at bounding box center [365, 29] width 168 height 13
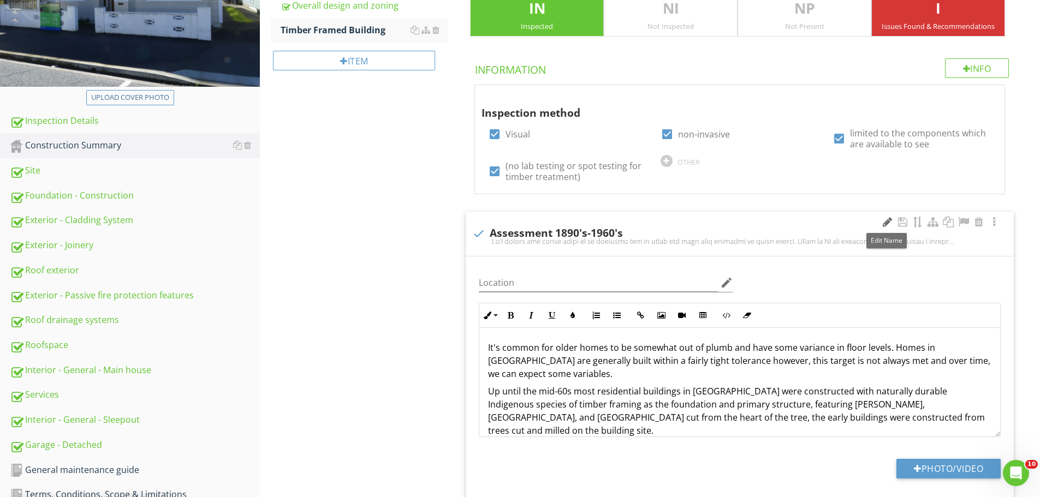
click at [885, 222] on div at bounding box center [887, 222] width 13 height 11
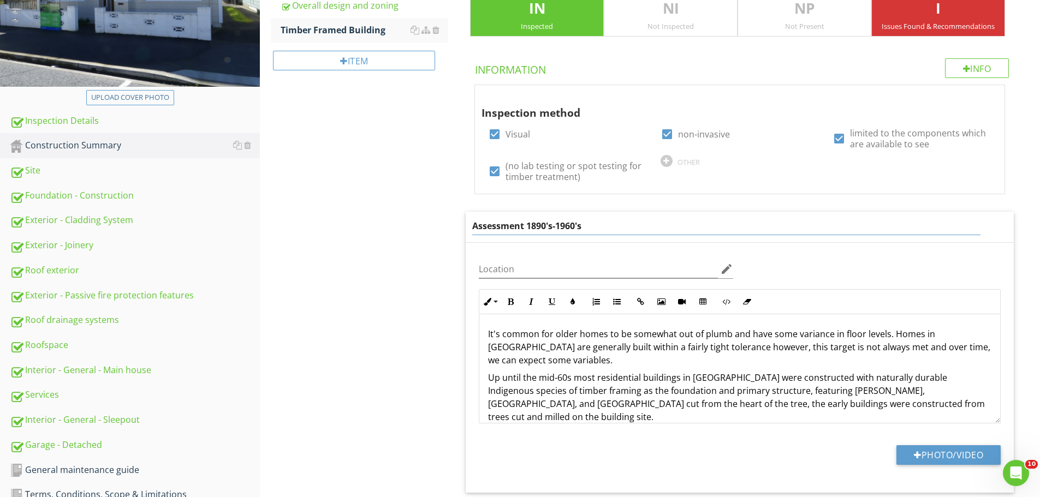
drag, startPoint x: 577, startPoint y: 227, endPoint x: 520, endPoint y: 227, distance: 57.3
click at [520, 227] on input "Assessment 1890's-1960's" at bounding box center [726, 226] width 508 height 18
drag, startPoint x: 526, startPoint y: 227, endPoint x: 633, endPoint y: 227, distance: 107.0
click at [633, 227] on input "Assessment 1890's-1960's" at bounding box center [726, 226] width 508 height 18
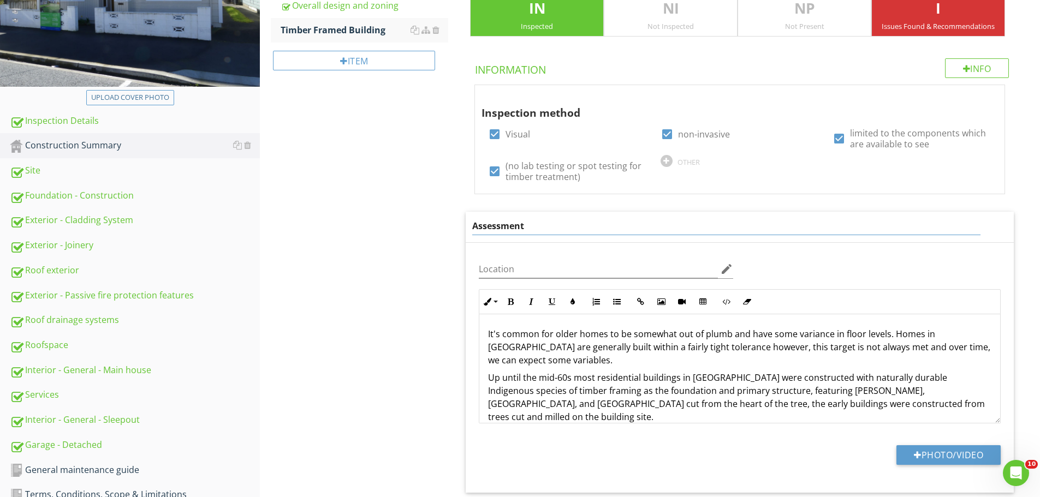
type input "Assessment"
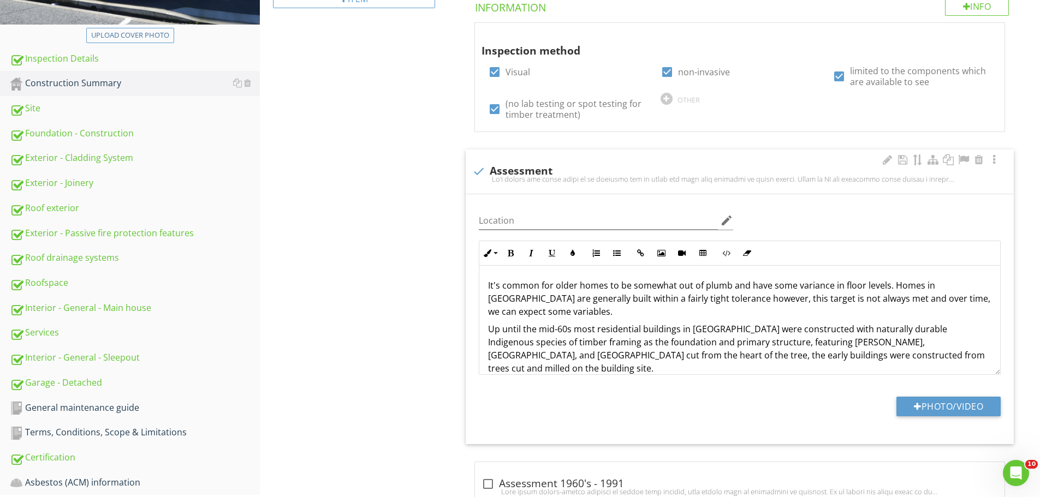
scroll to position [279, 0]
click at [123, 130] on div "Foundation - Construction" at bounding box center [135, 135] width 250 height 14
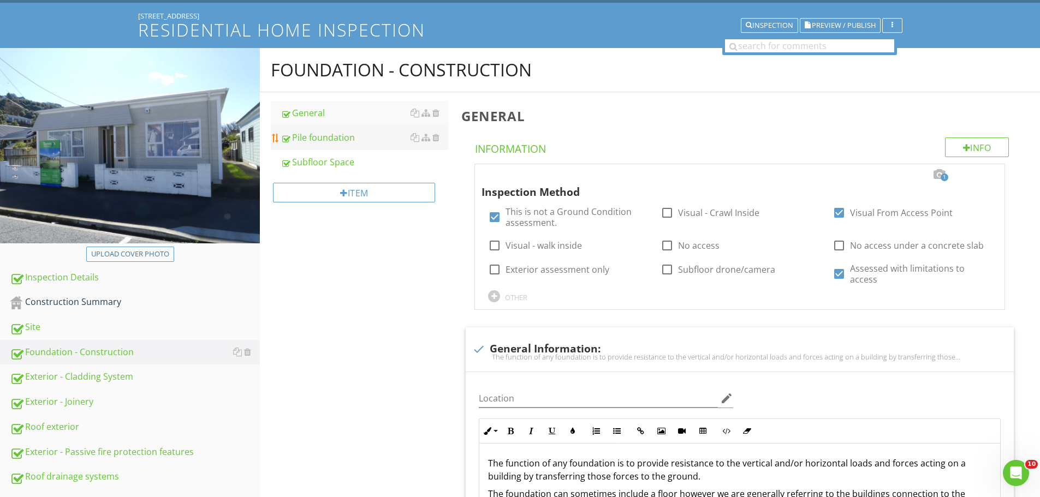
scroll to position [61, 0]
click at [346, 139] on div "Pile foundation" at bounding box center [365, 138] width 168 height 13
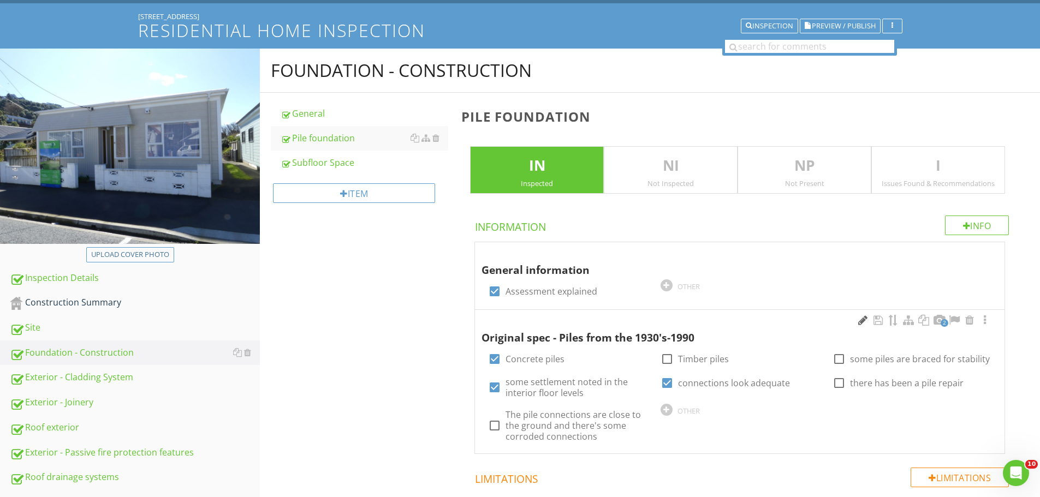
click at [860, 323] on div at bounding box center [862, 320] width 13 height 11
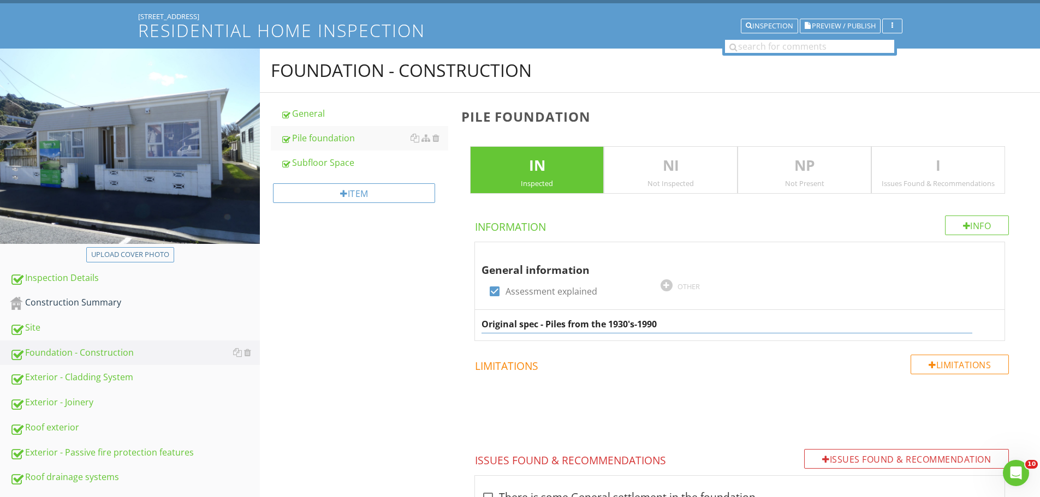
drag, startPoint x: 677, startPoint y: 328, endPoint x: 541, endPoint y: 331, distance: 136.6
click at [541, 331] on input "Original spec - Piles from the 1930's-1990" at bounding box center [727, 325] width 490 height 18
type input "Original spec"
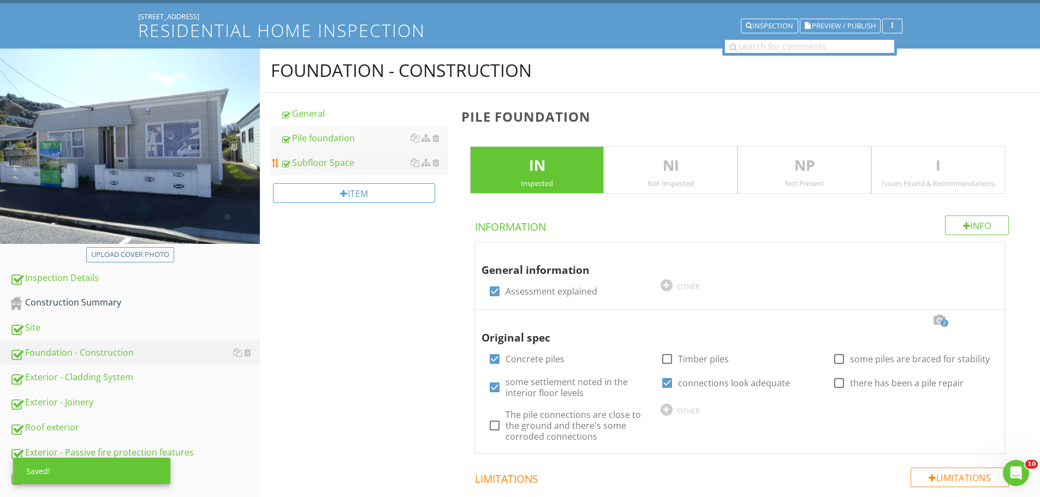
click at [328, 163] on div "Subfloor Space" at bounding box center [365, 162] width 168 height 13
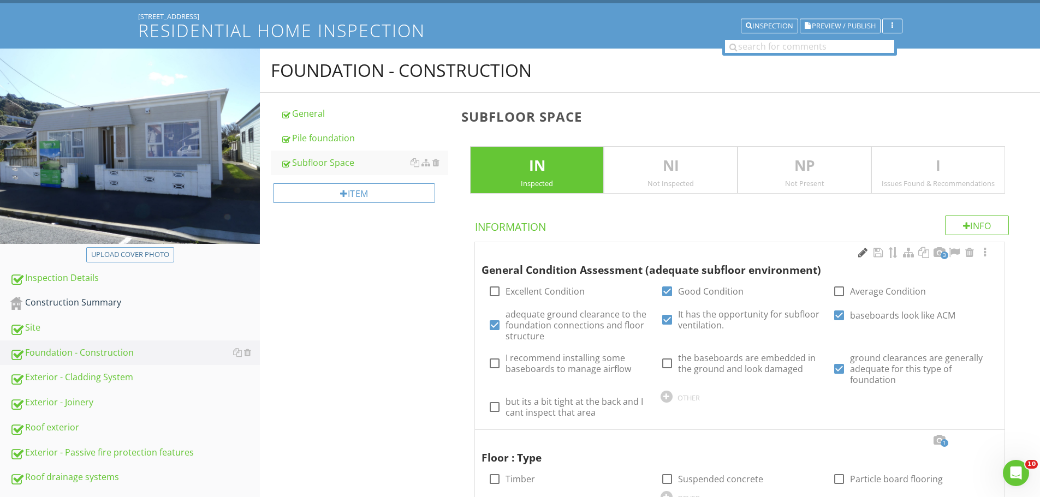
click at [862, 252] on div at bounding box center [862, 252] width 13 height 11
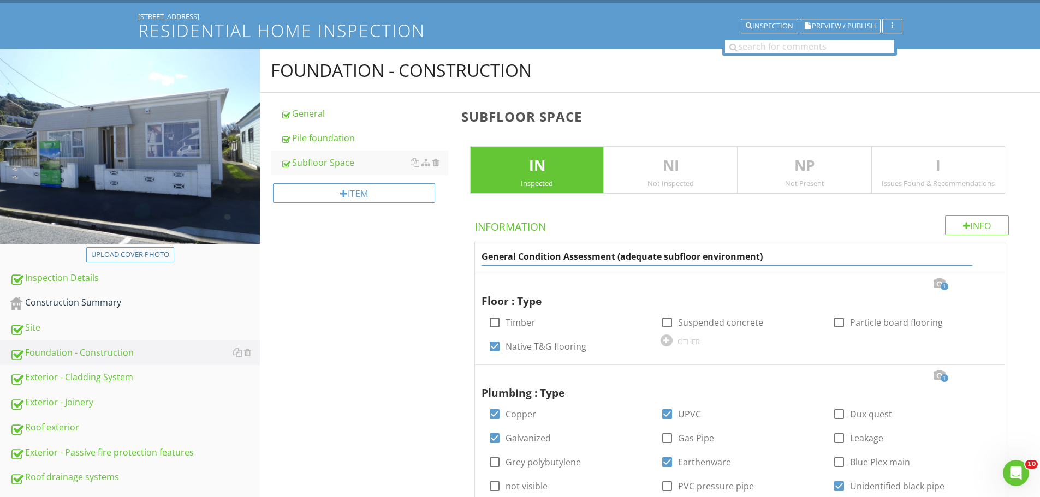
drag, startPoint x: 748, startPoint y: 259, endPoint x: 618, endPoint y: 263, distance: 129.5
click at [618, 263] on input "General Condition Assessment (adequate subfloor environment)" at bounding box center [727, 257] width 490 height 18
type input "General Condition Assessment"
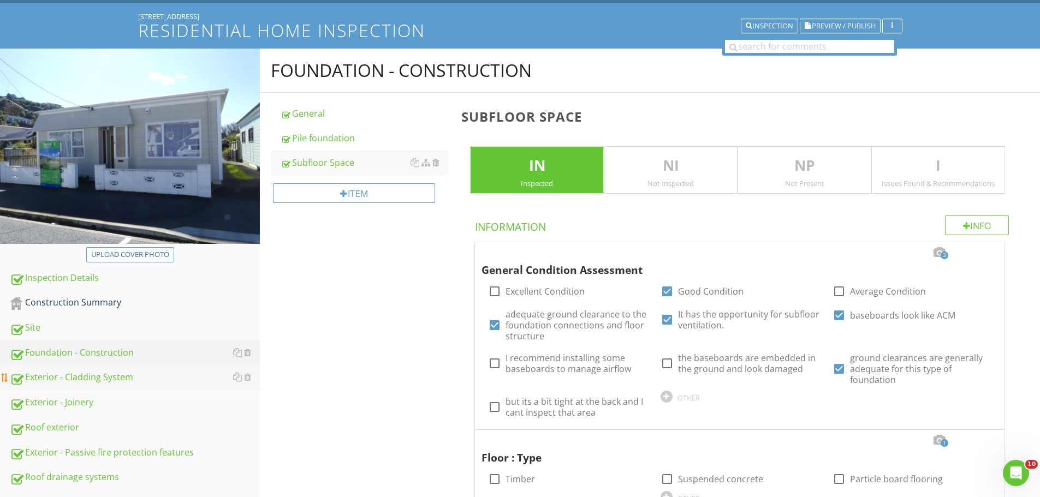
click at [139, 370] on link "Exterior - Cladding System" at bounding box center [135, 377] width 250 height 25
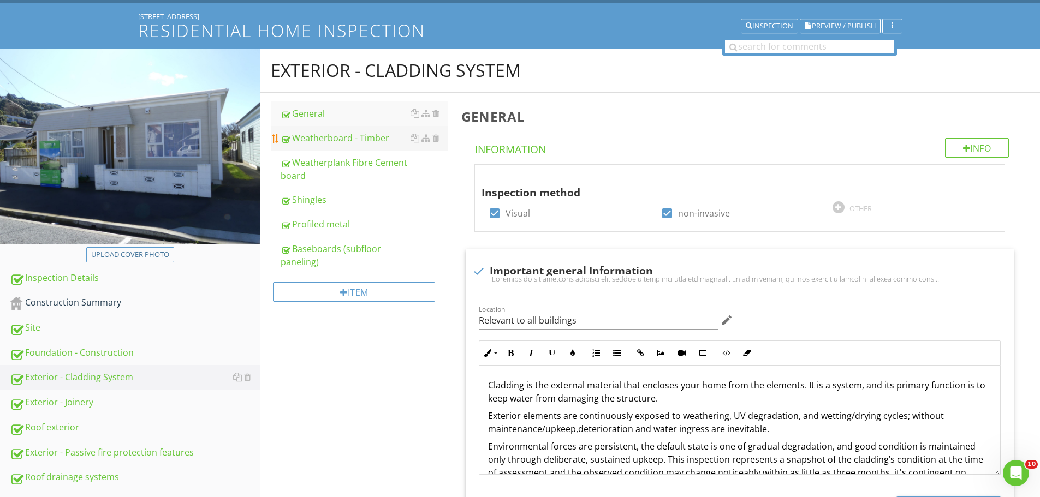
click at [337, 131] on link "Weatherboard - Timber" at bounding box center [365, 138] width 168 height 24
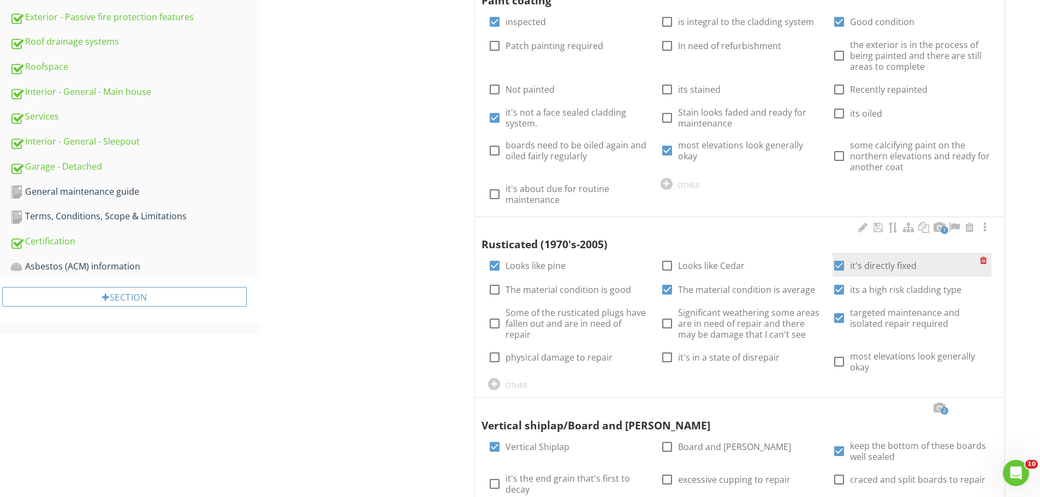
scroll to position [497, 0]
click at [863, 227] on div at bounding box center [862, 226] width 13 height 11
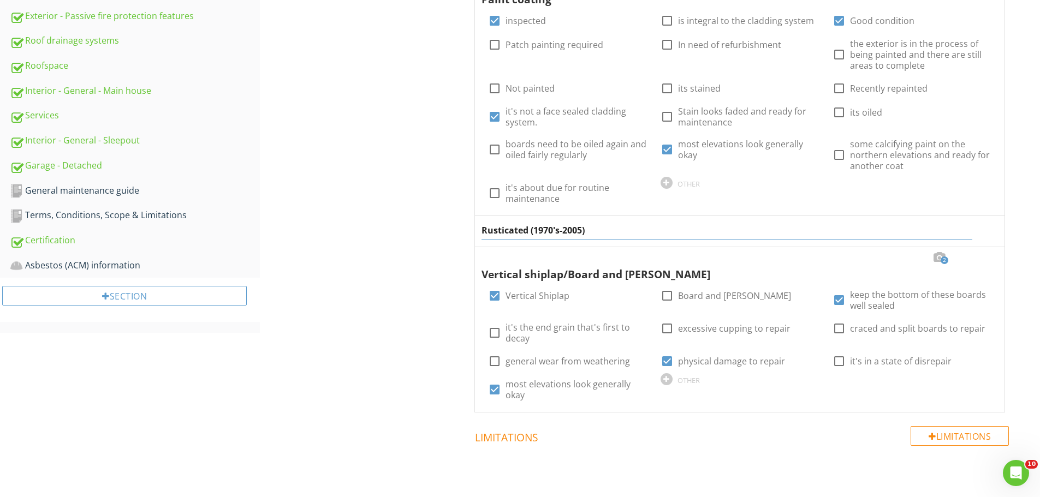
drag, startPoint x: 565, startPoint y: 229, endPoint x: 532, endPoint y: 229, distance: 32.8
click at [532, 229] on input "Rusticated (1970's-2005)" at bounding box center [727, 231] width 490 height 18
type input "Rusticated"
